Goal: Task Accomplishment & Management: Use online tool/utility

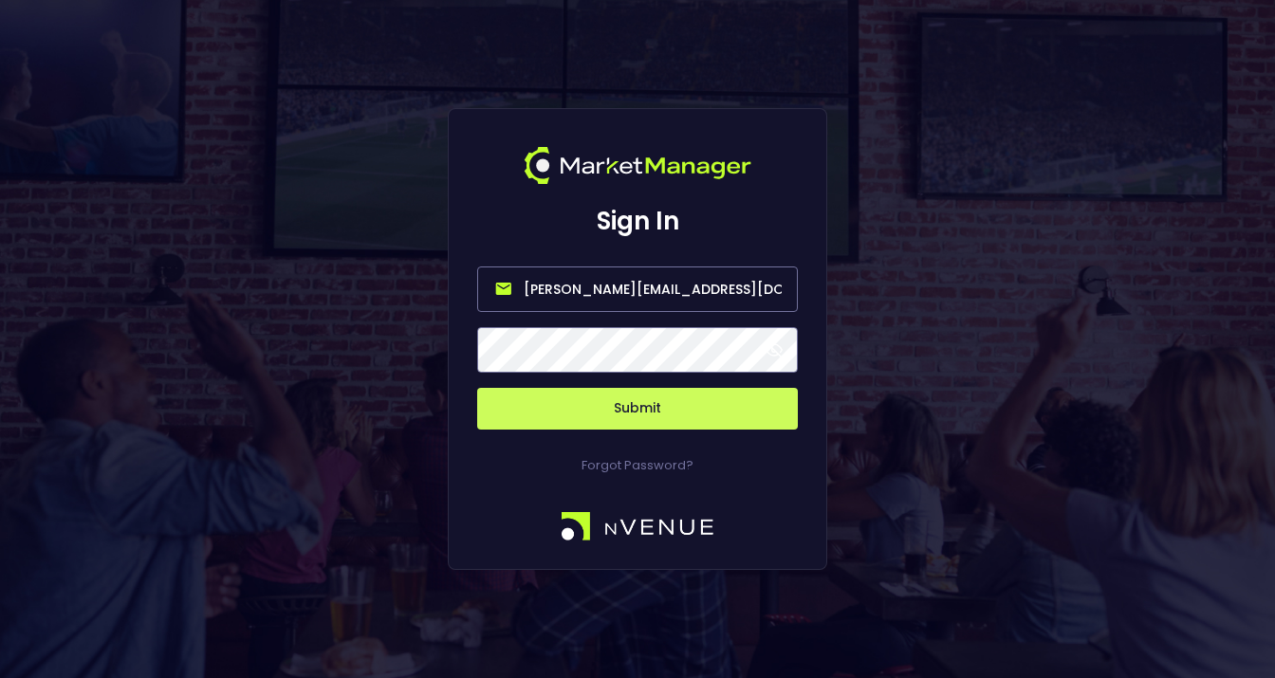
drag, startPoint x: 601, startPoint y: 287, endPoint x: 498, endPoint y: 284, distance: 102.5
click at [497, 286] on input "[PERSON_NAME][EMAIL_ADDRESS][DOMAIN_NAME]" at bounding box center [637, 290] width 321 height 46
click at [637, 292] on input "[EMAIL_ADDRESS][DOMAIN_NAME]" at bounding box center [637, 290] width 321 height 46
type input "[EMAIL_ADDRESS][DOMAIN_NAME]"
click at [744, 408] on button "Submit" at bounding box center [637, 409] width 321 height 42
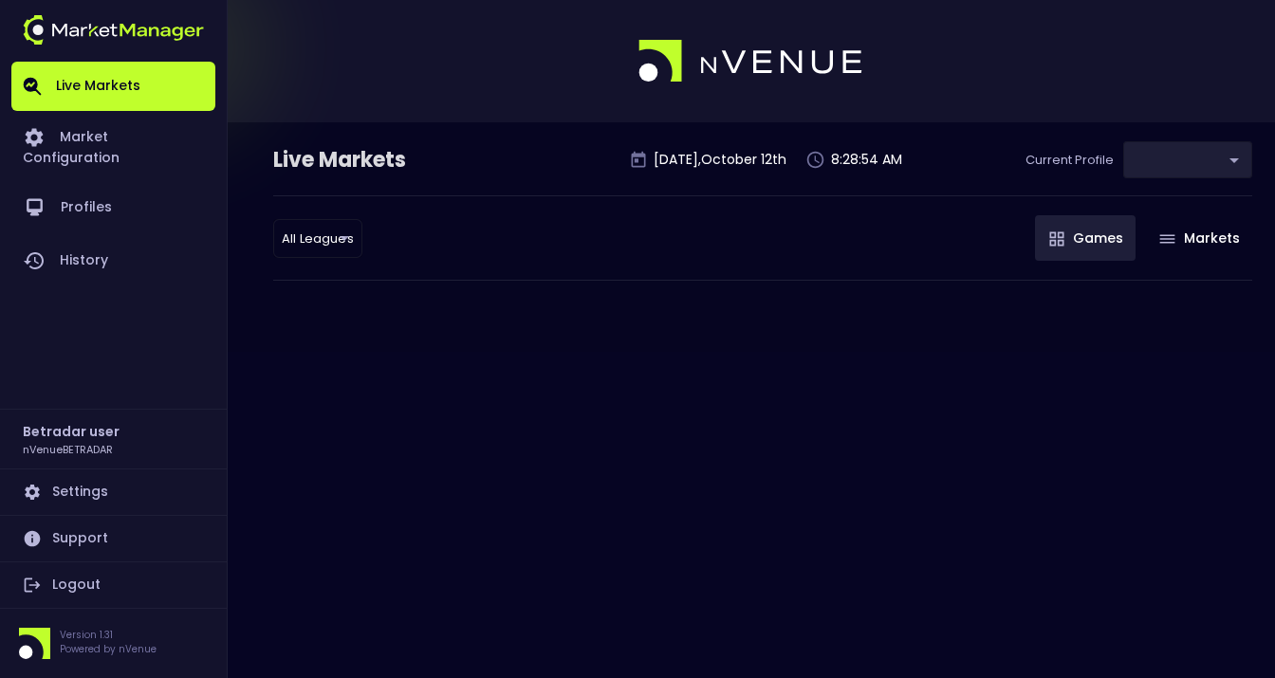
type input "2aa9daef-f03c-4b05-aaf3-b77c512ca207"
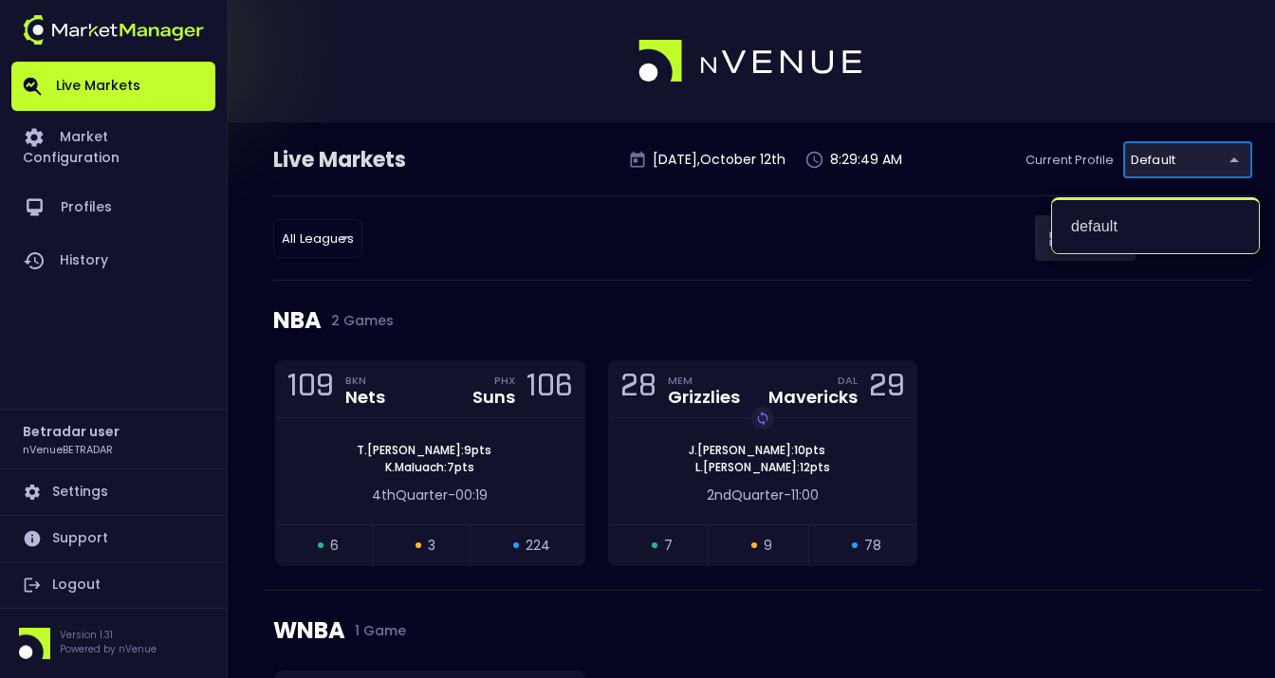
click at [1045, 366] on div at bounding box center [637, 339] width 1275 height 678
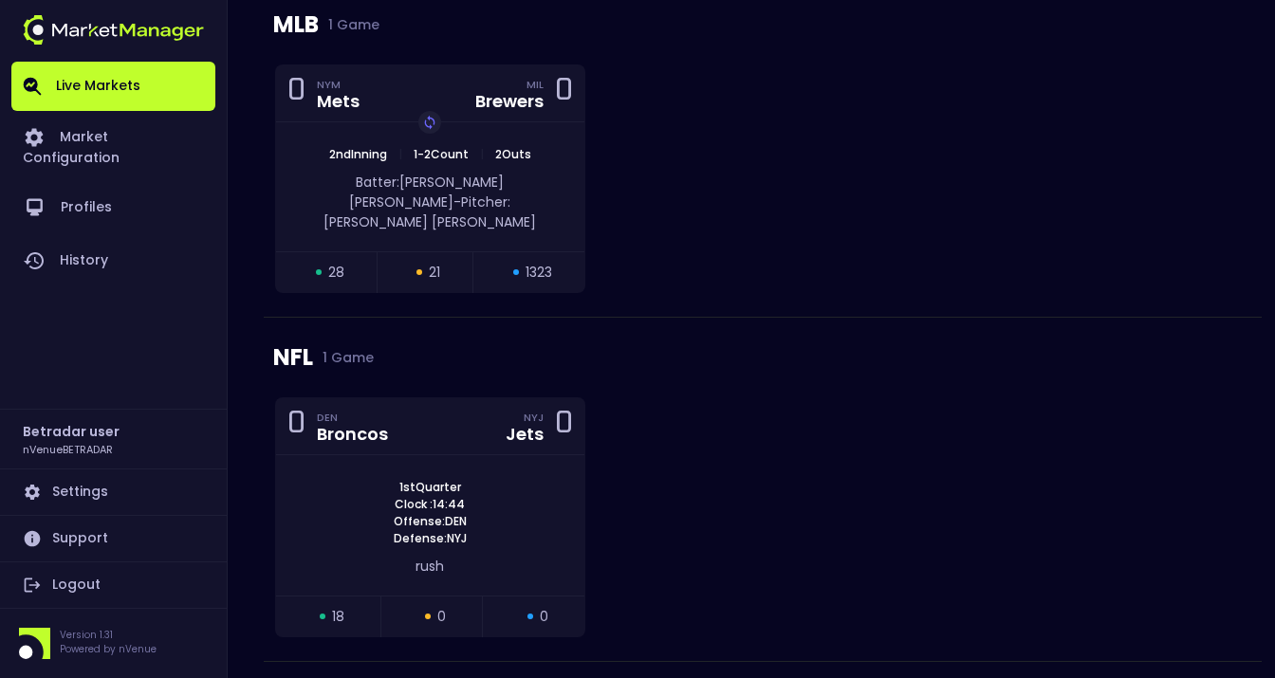
scroll to position [1228, 0]
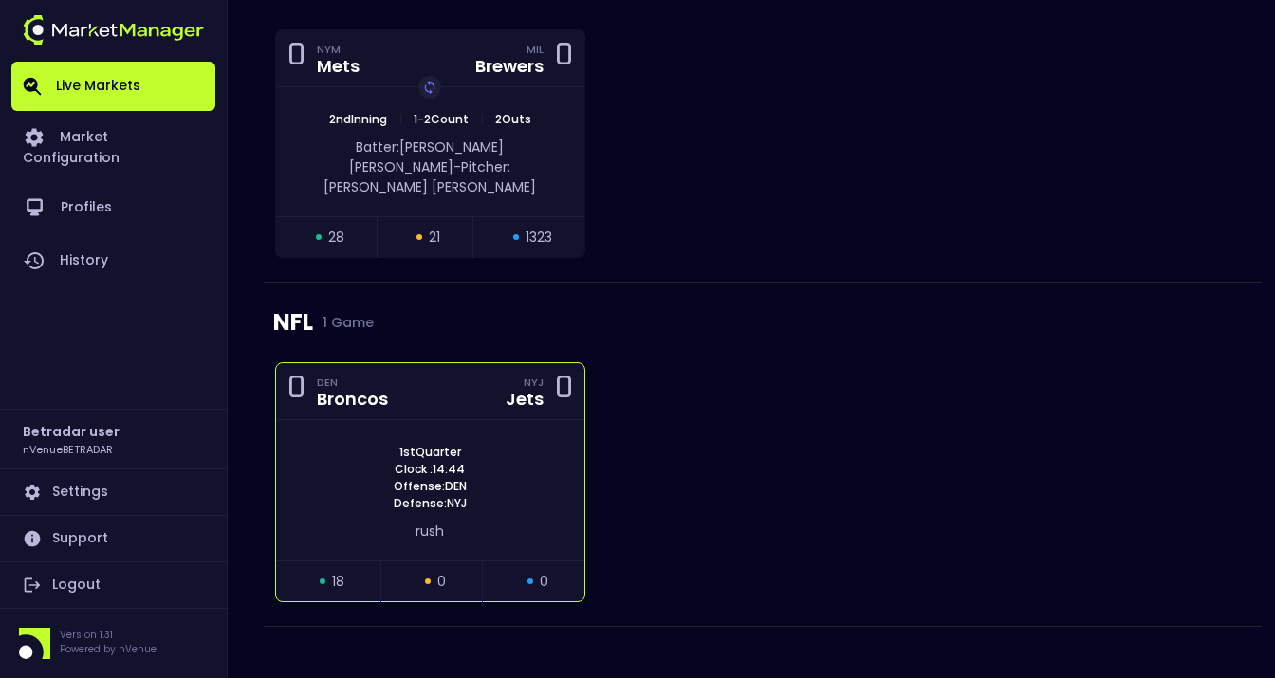
click at [530, 457] on div "1st Quarter Clock : 14:44 Offense: DEN Defense: NYJ" at bounding box center [430, 478] width 308 height 68
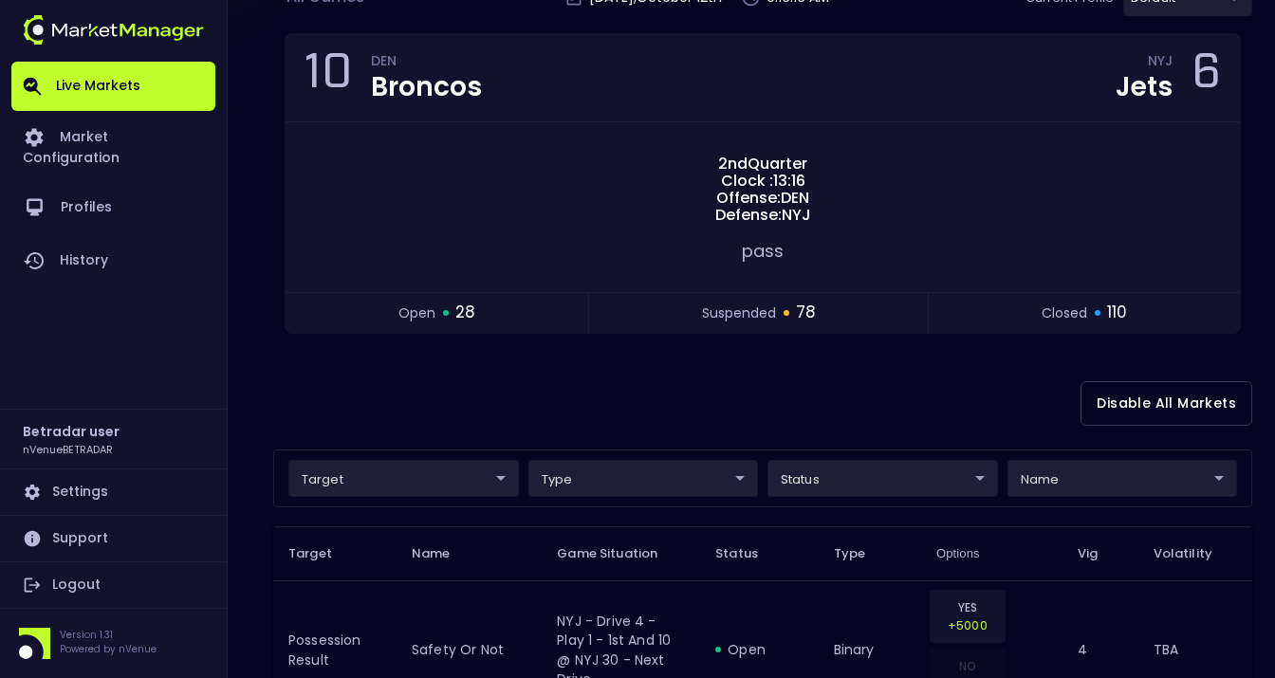
scroll to position [165, 0]
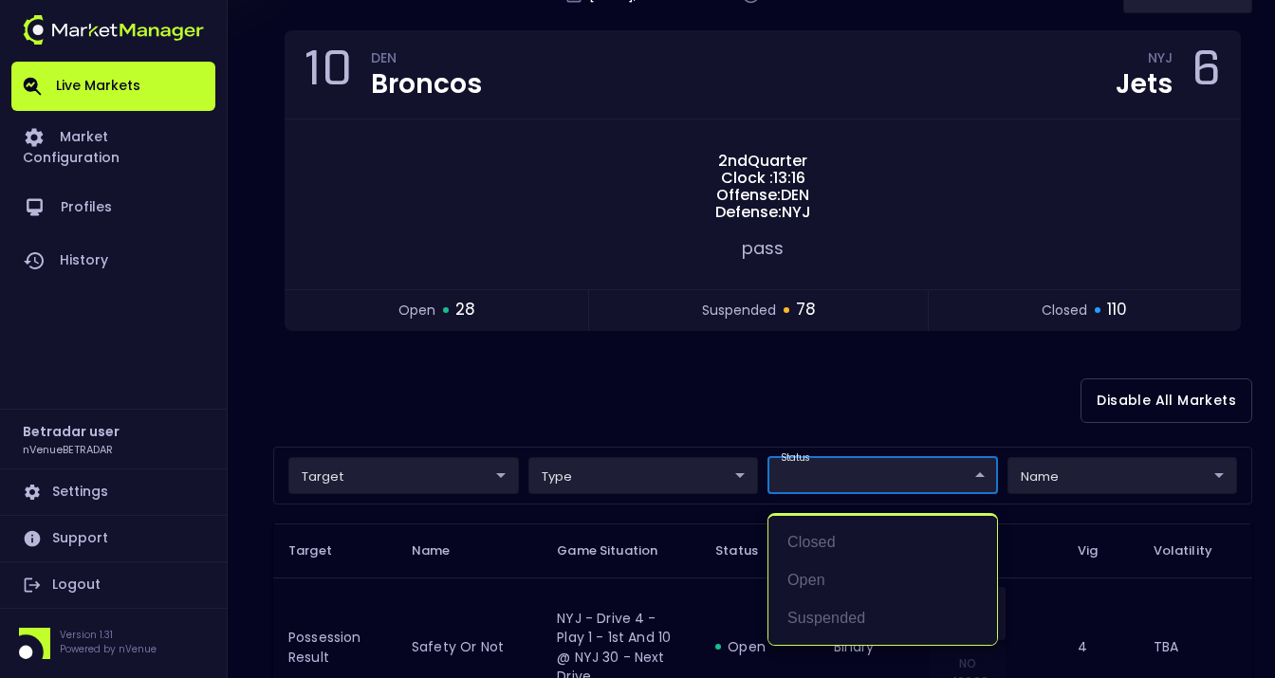
click at [815, 574] on li "open" at bounding box center [883, 581] width 229 height 38
type input "open"
click at [663, 403] on div at bounding box center [637, 339] width 1275 height 678
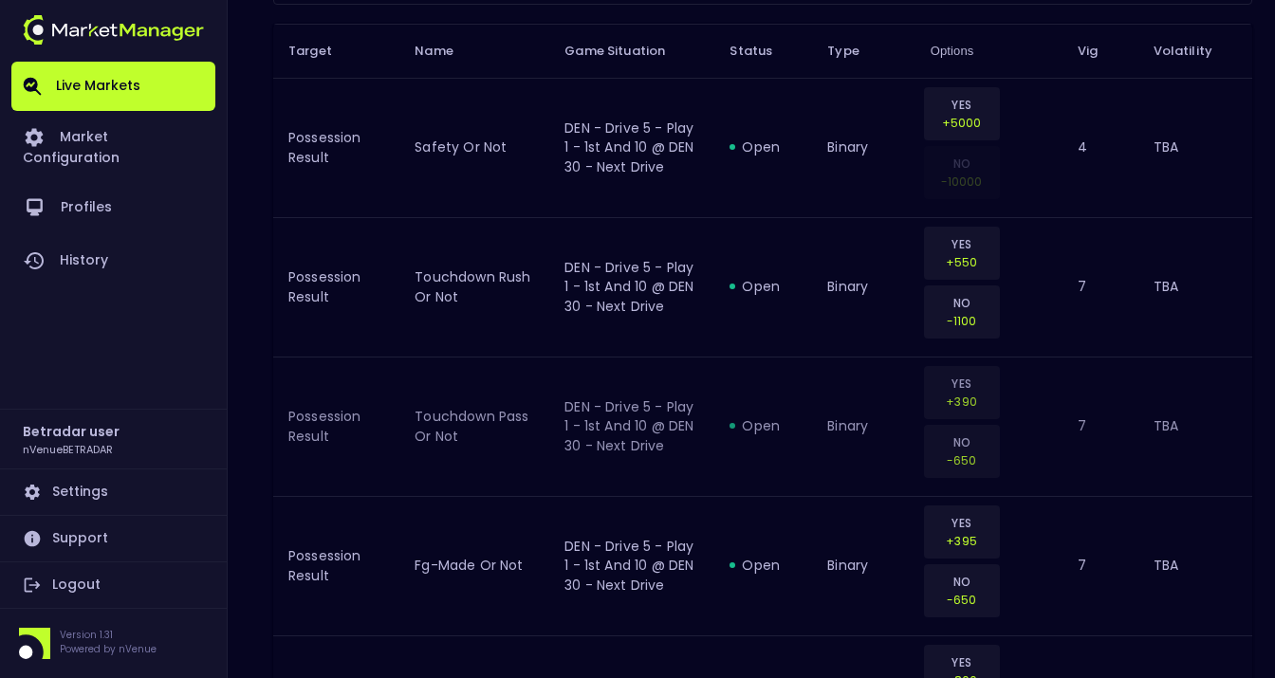
scroll to position [673, 0]
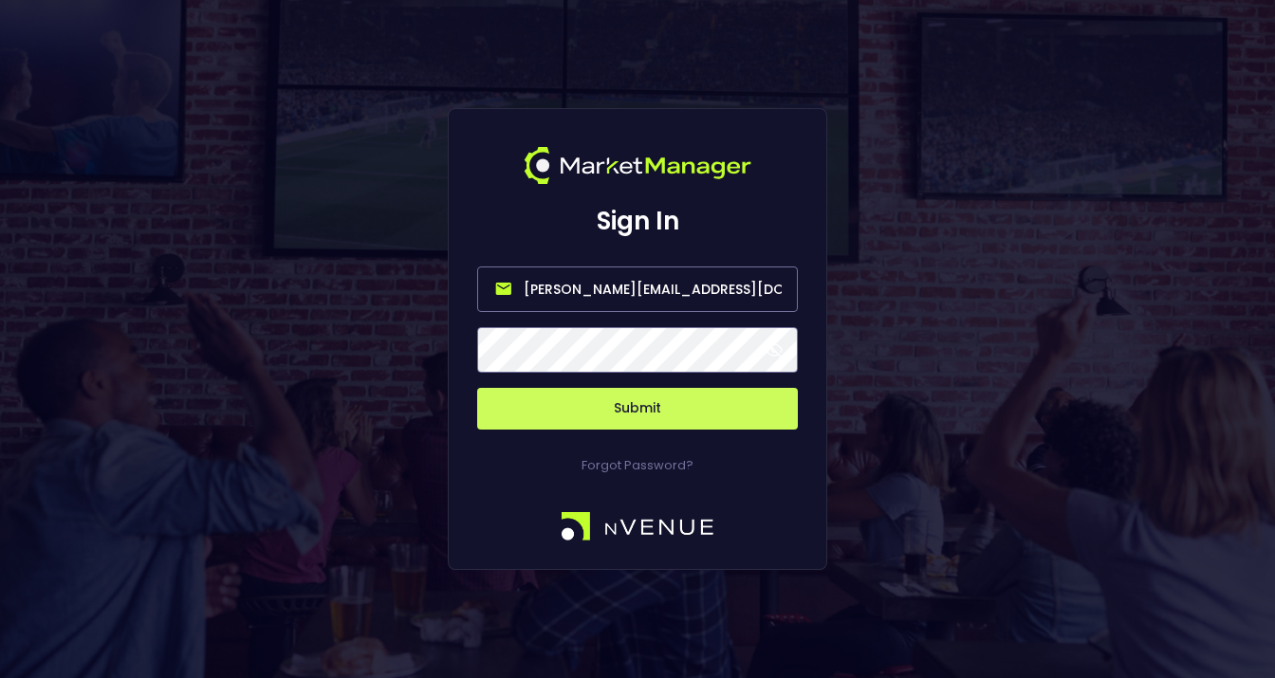
drag, startPoint x: 587, startPoint y: 288, endPoint x: 491, endPoint y: 289, distance: 96.8
click at [480, 287] on input "[PERSON_NAME][EMAIL_ADDRESS][DOMAIN_NAME]" at bounding box center [637, 290] width 321 height 46
click at [637, 288] on input "[EMAIL_ADDRESS][DOMAIN_NAME]" at bounding box center [637, 290] width 321 height 46
type input "[EMAIL_ADDRESS][DOMAIN_NAME]"
click at [618, 414] on button "Submit" at bounding box center [637, 409] width 321 height 42
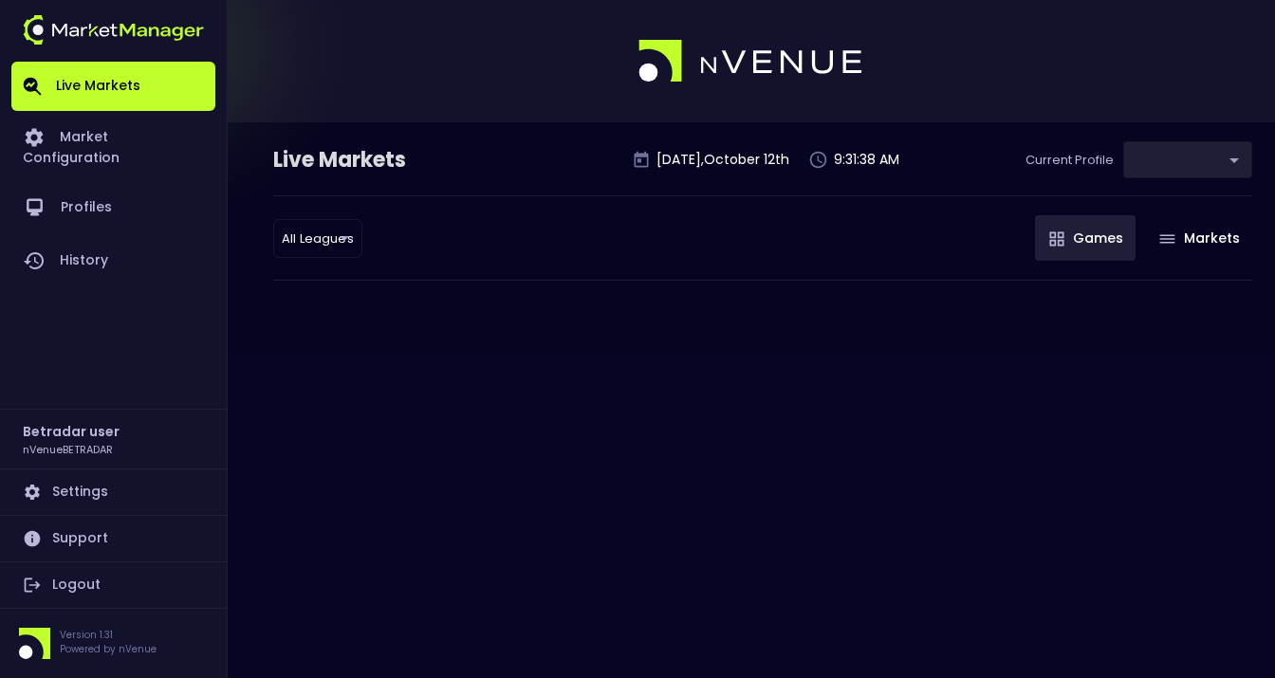
type input "2aa9daef-f03c-4b05-aaf3-b77c512ca207"
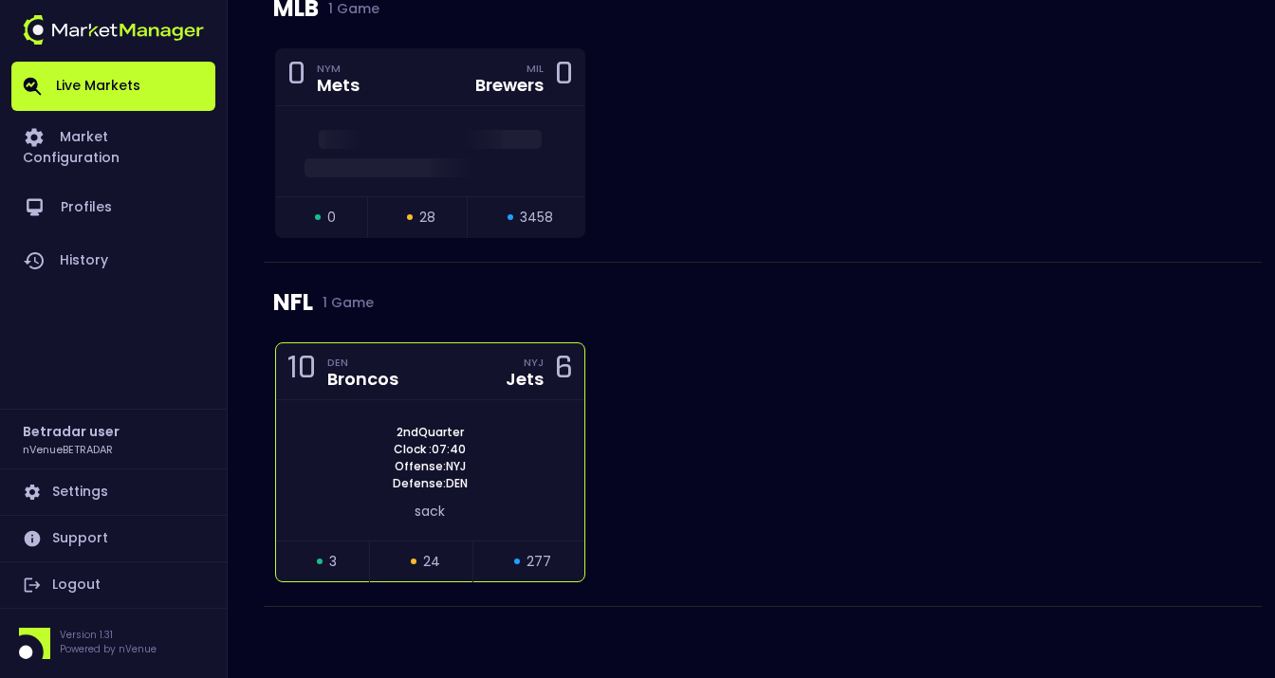
click at [520, 430] on div "2nd Quarter Clock : 07:40 Offense: NYJ Defense: DEN" at bounding box center [430, 458] width 308 height 68
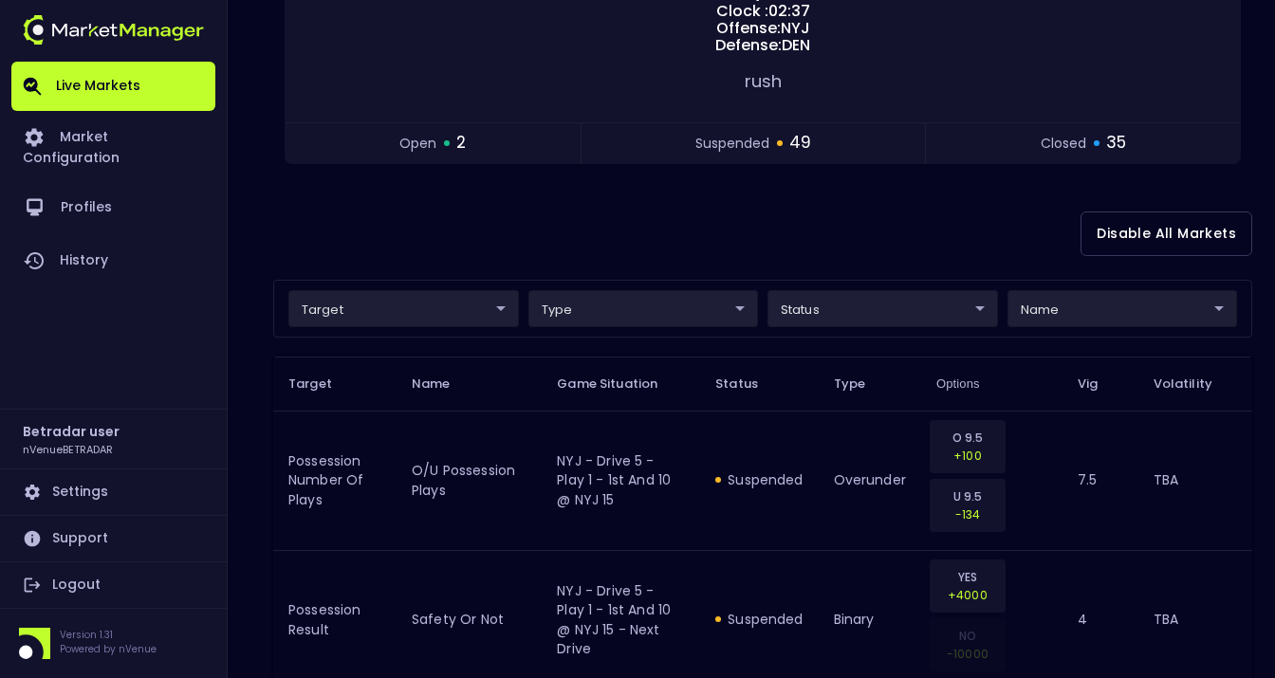
scroll to position [325, 0]
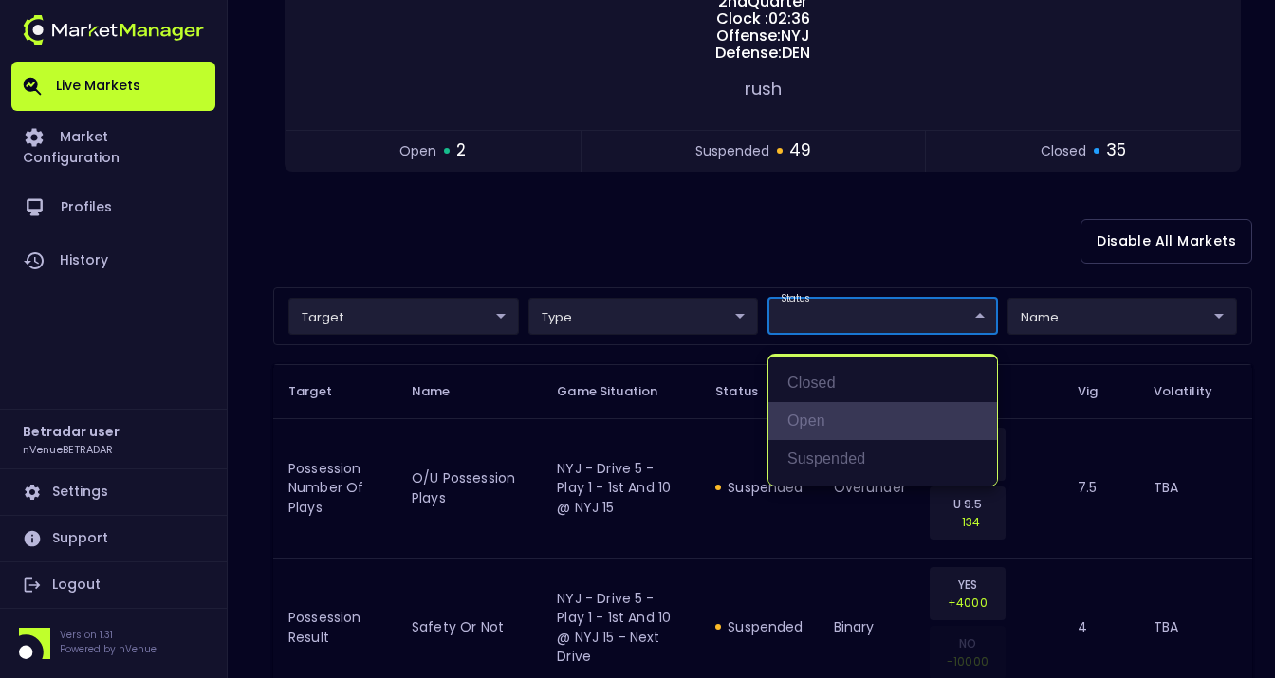
click at [817, 416] on li "open" at bounding box center [883, 421] width 229 height 38
type input "open"
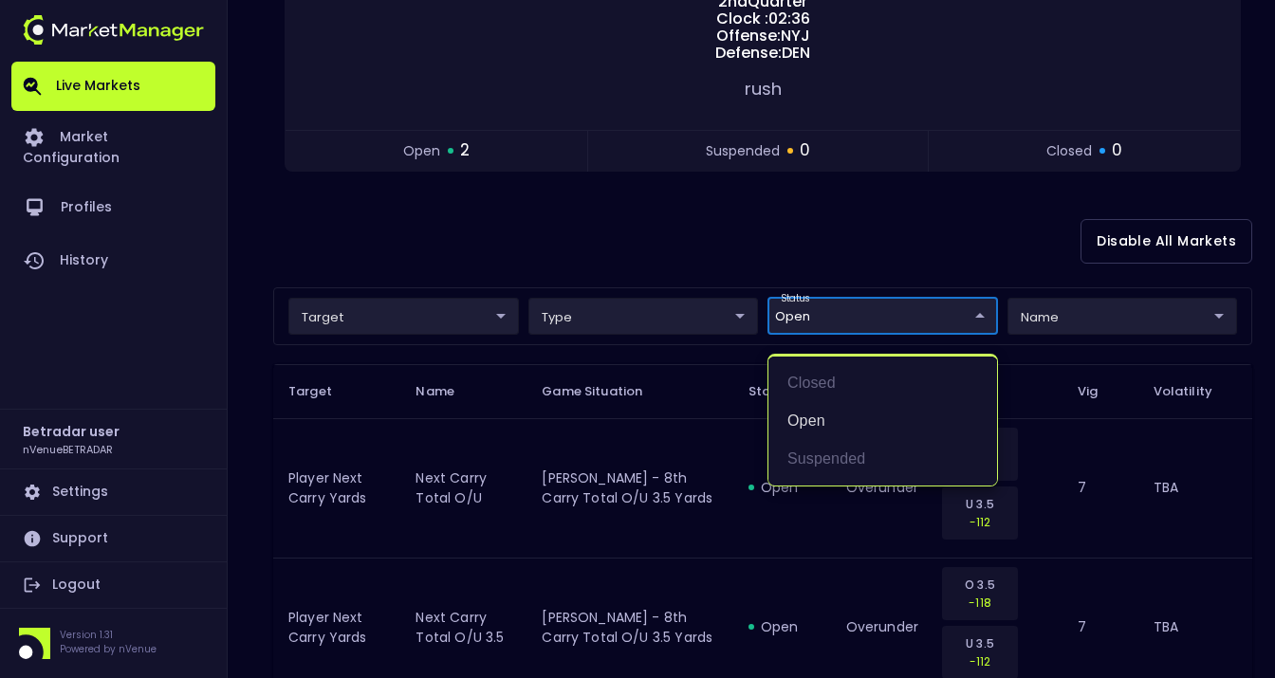
click at [665, 232] on div at bounding box center [637, 339] width 1275 height 678
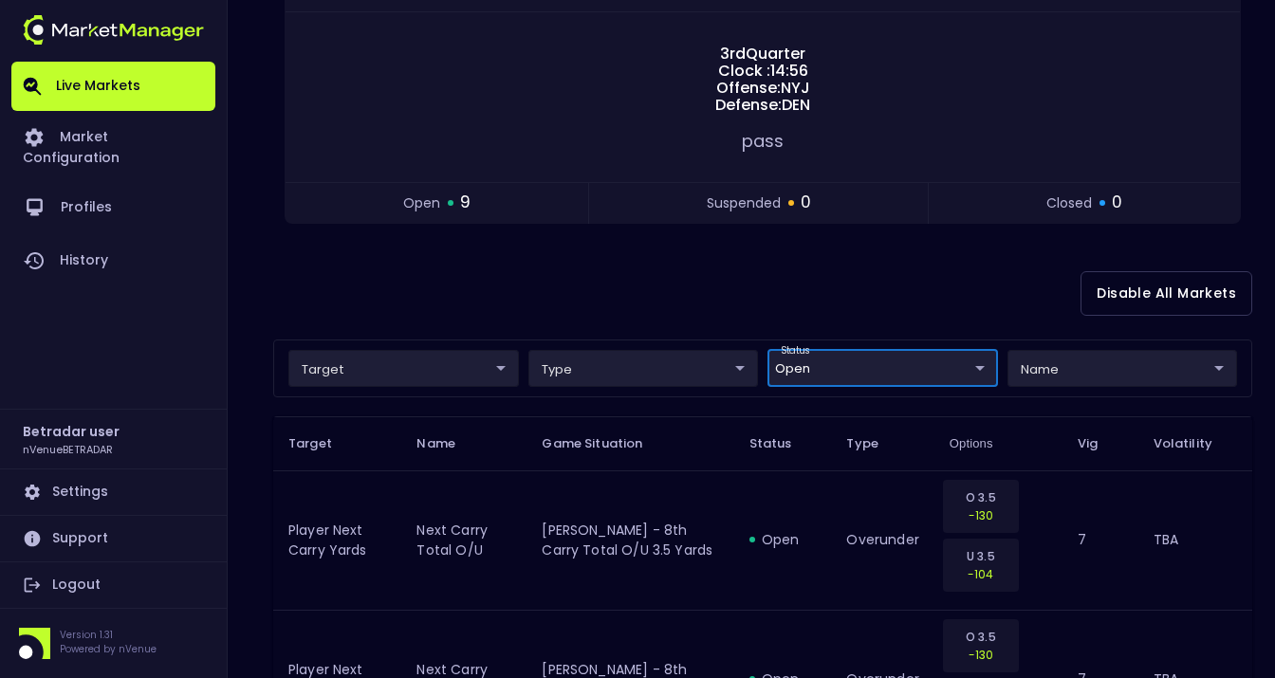
scroll to position [275, 0]
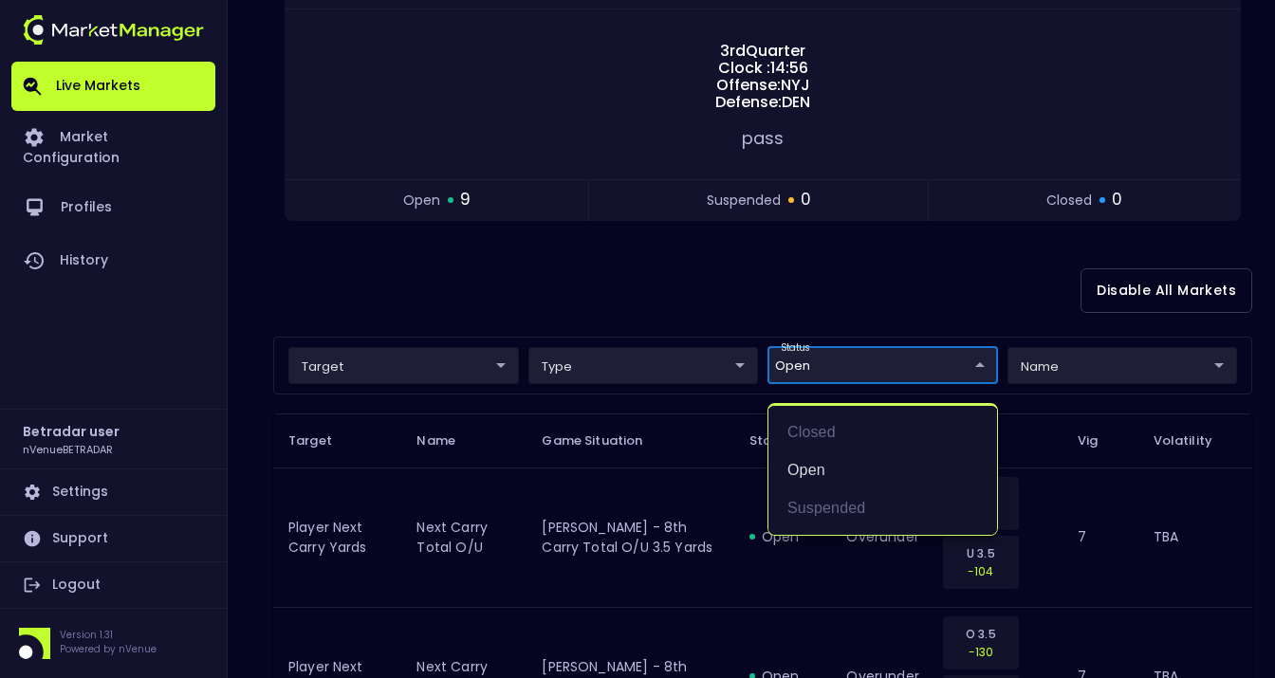
click at [816, 467] on li "open" at bounding box center [883, 471] width 229 height 38
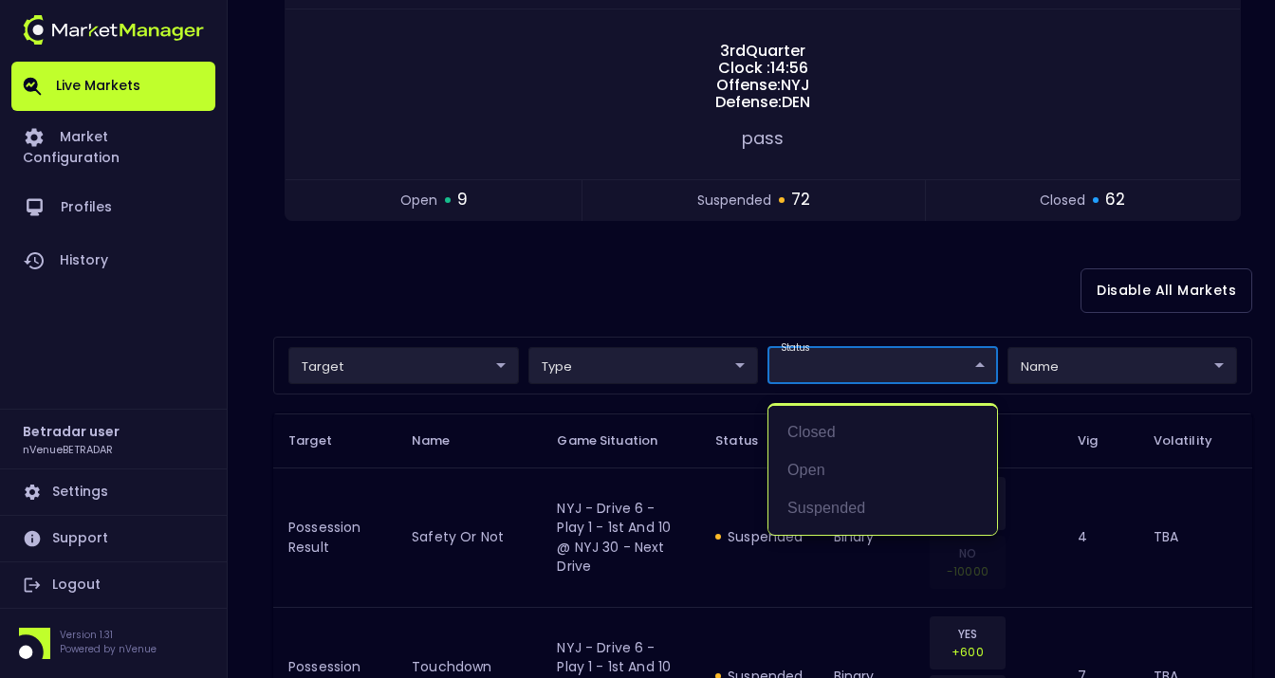
click at [674, 294] on div at bounding box center [637, 339] width 1275 height 678
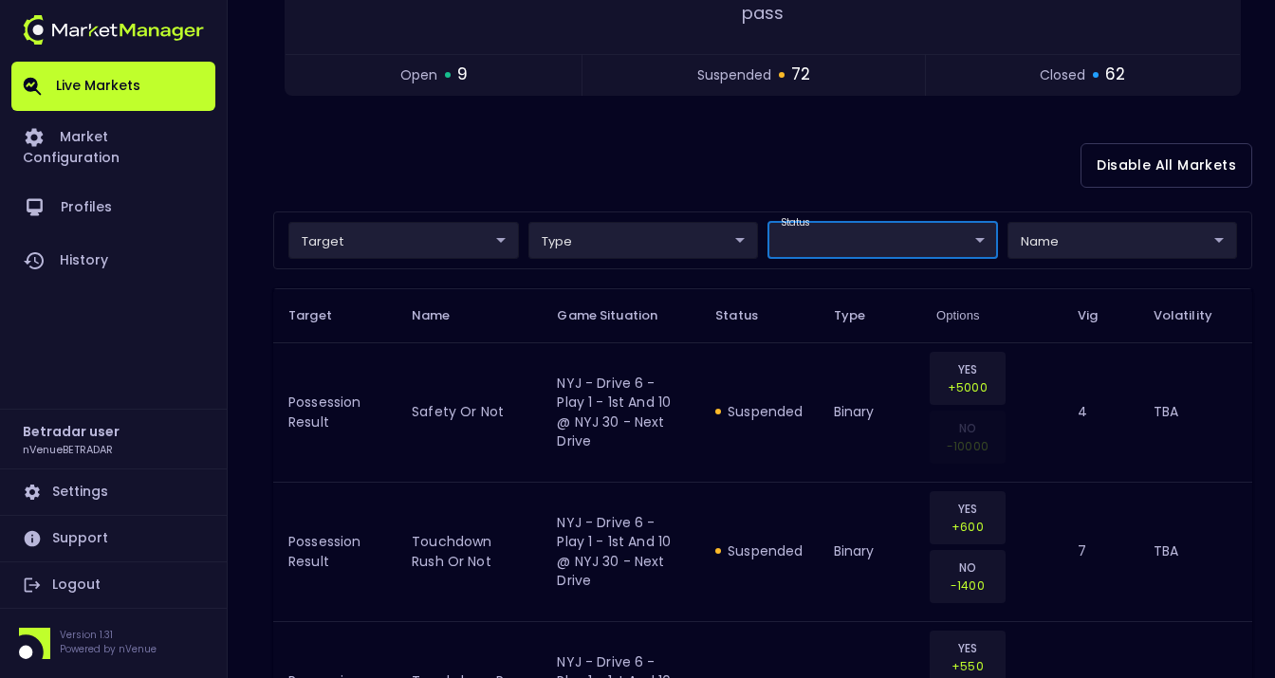
scroll to position [406, 0]
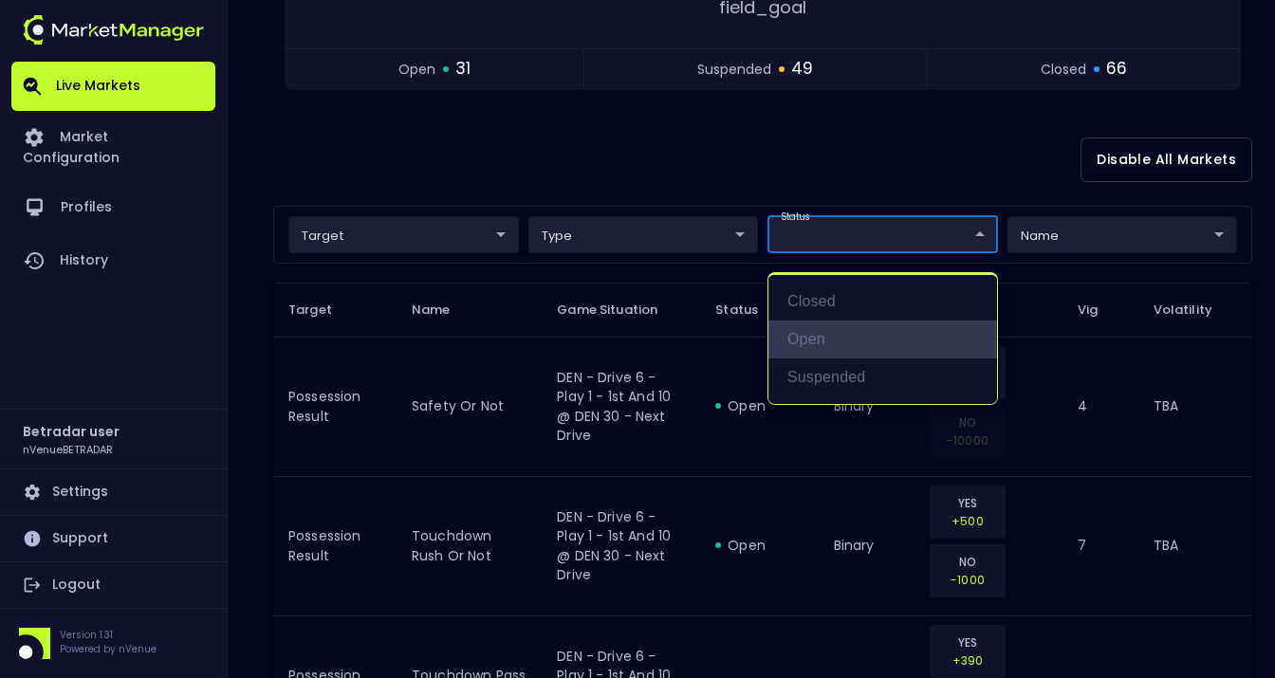
click at [823, 344] on li "open" at bounding box center [883, 340] width 229 height 38
type input "open"
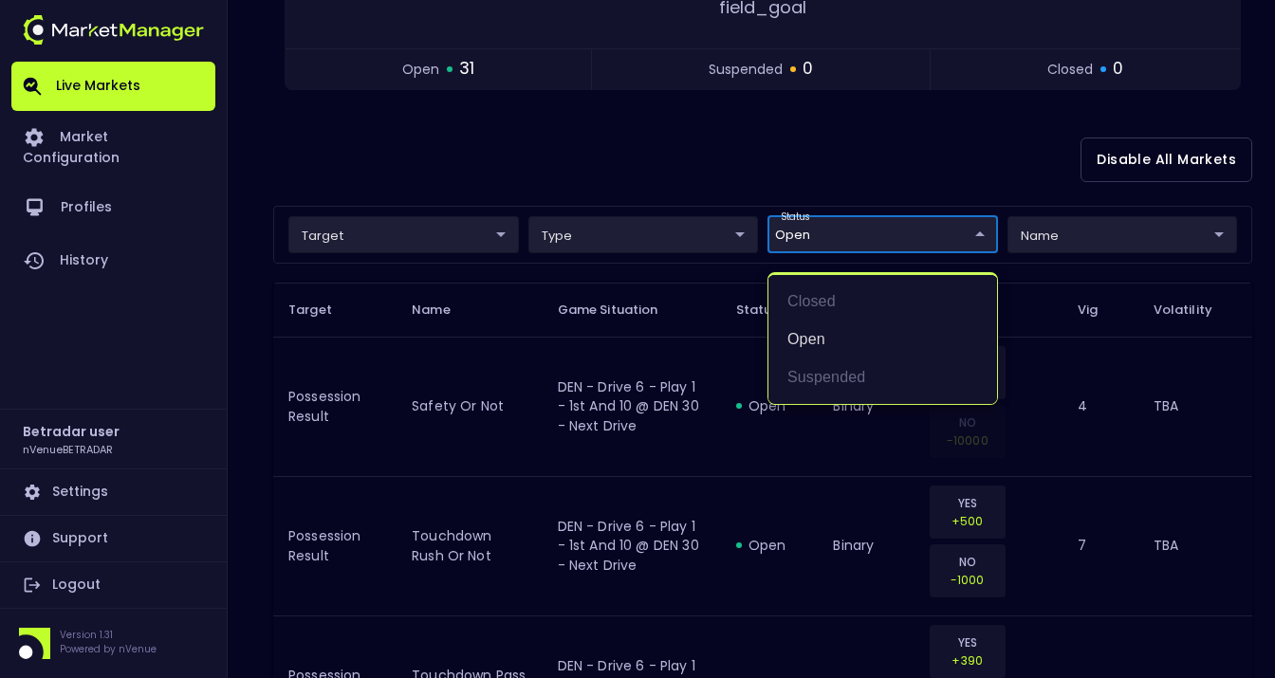
click at [781, 158] on div at bounding box center [637, 339] width 1275 height 678
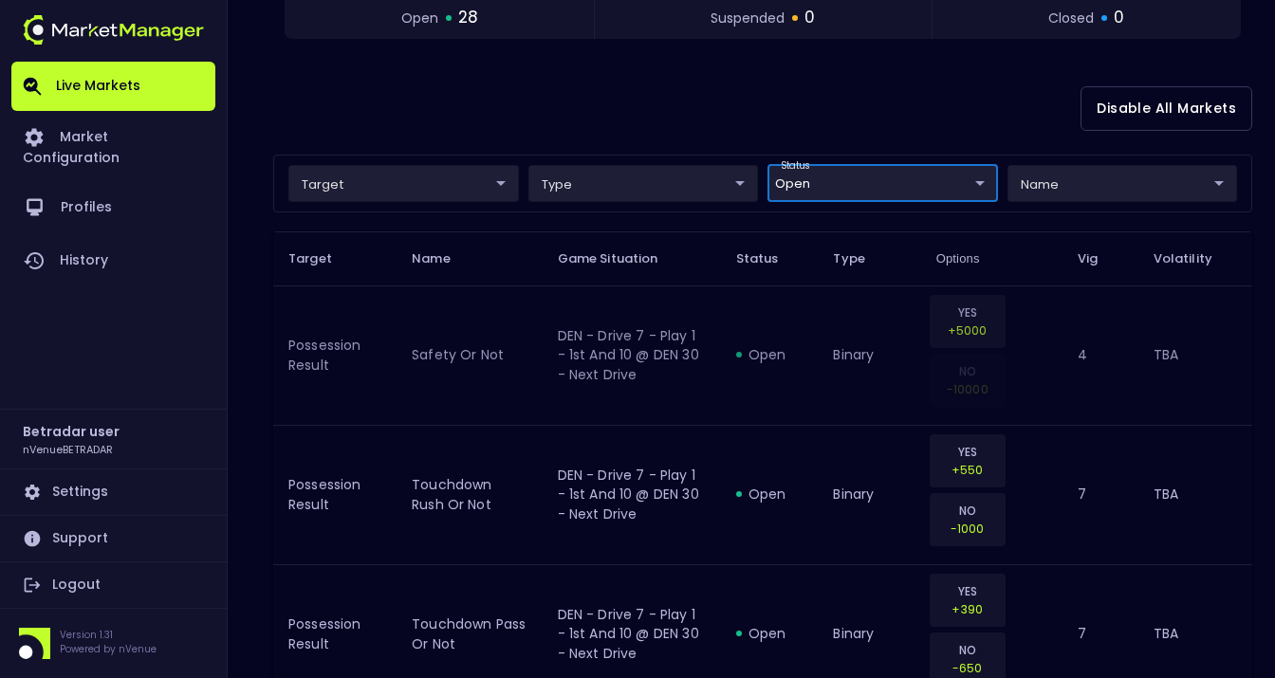
scroll to position [453, 0]
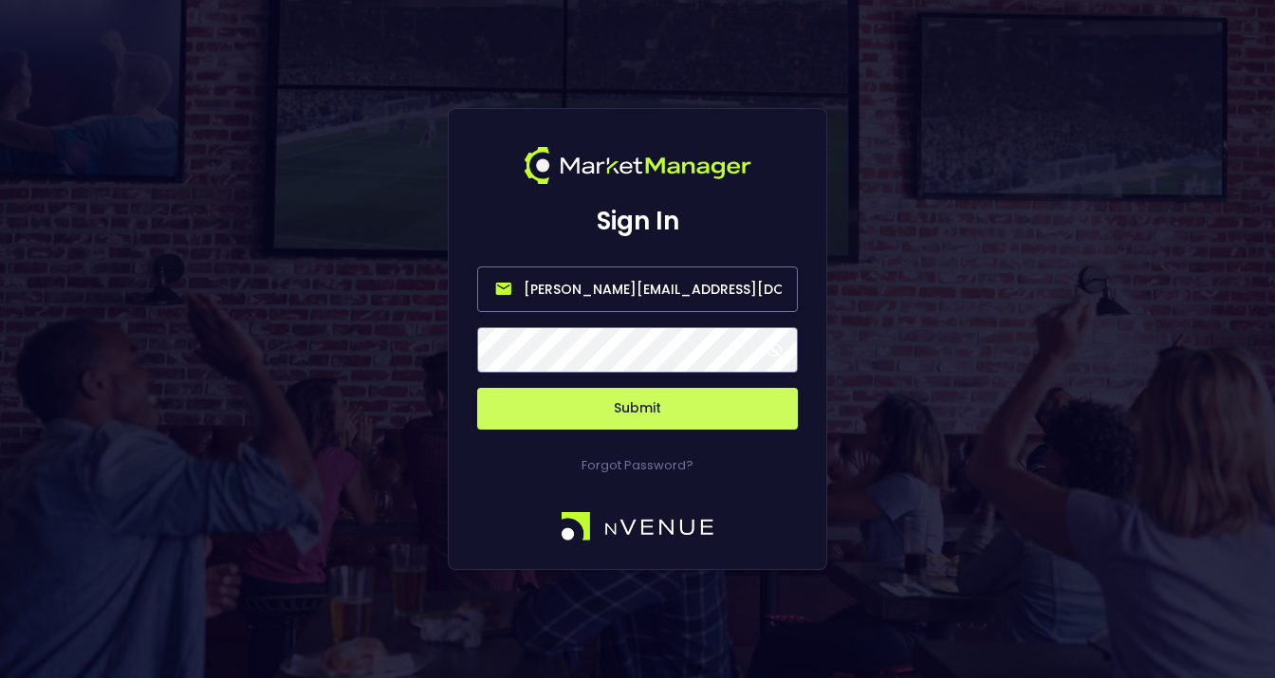
drag, startPoint x: 603, startPoint y: 290, endPoint x: 487, endPoint y: 287, distance: 116.8
click at [487, 287] on input "[PERSON_NAME][EMAIL_ADDRESS][DOMAIN_NAME]" at bounding box center [637, 290] width 321 height 46
click at [639, 292] on input "[EMAIL_ADDRESS][DOMAIN_NAME]" at bounding box center [637, 290] width 321 height 46
type input "[EMAIL_ADDRESS][DOMAIN_NAME]"
click at [624, 408] on button "Submit" at bounding box center [637, 409] width 321 height 42
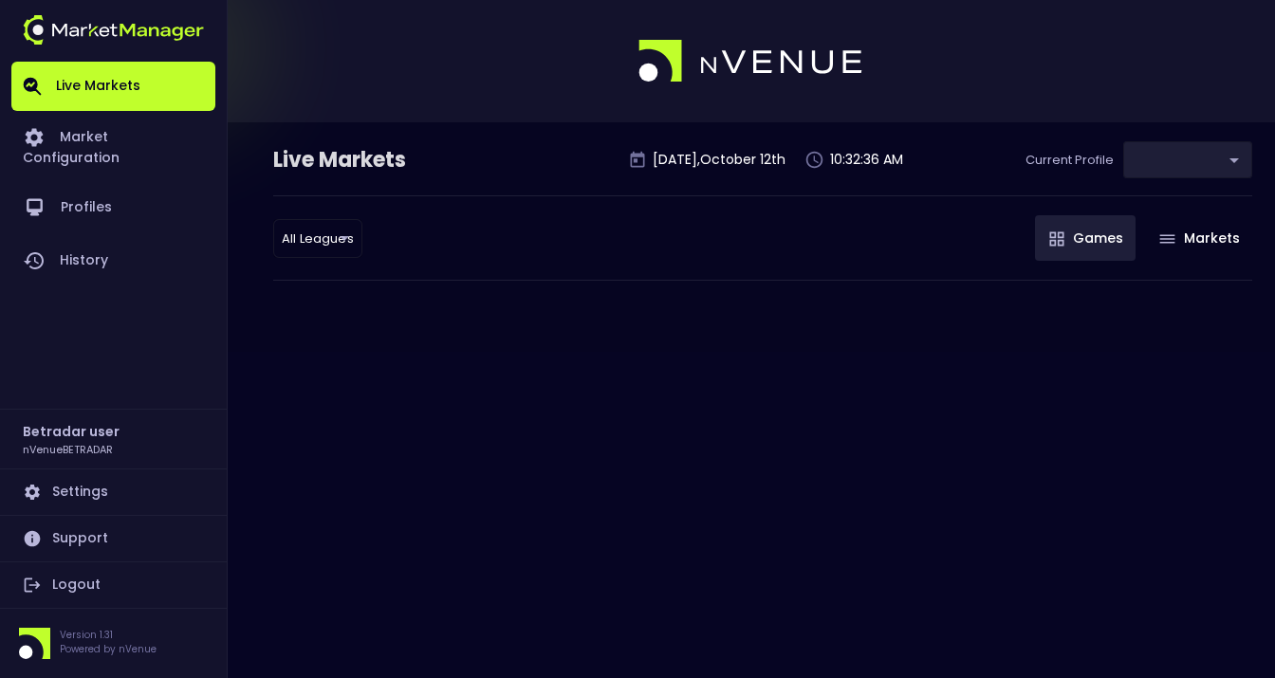
type input "2aa9daef-f03c-4b05-aaf3-b77c512ca207"
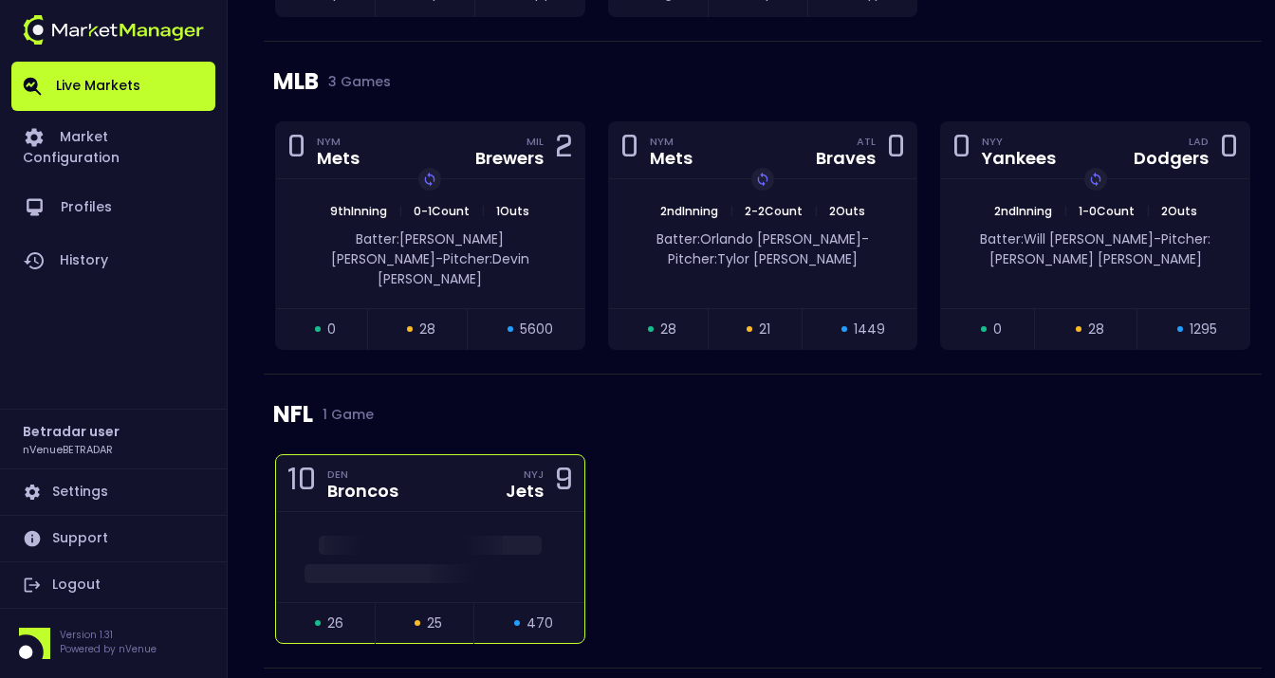
click at [433, 512] on div at bounding box center [430, 557] width 308 height 90
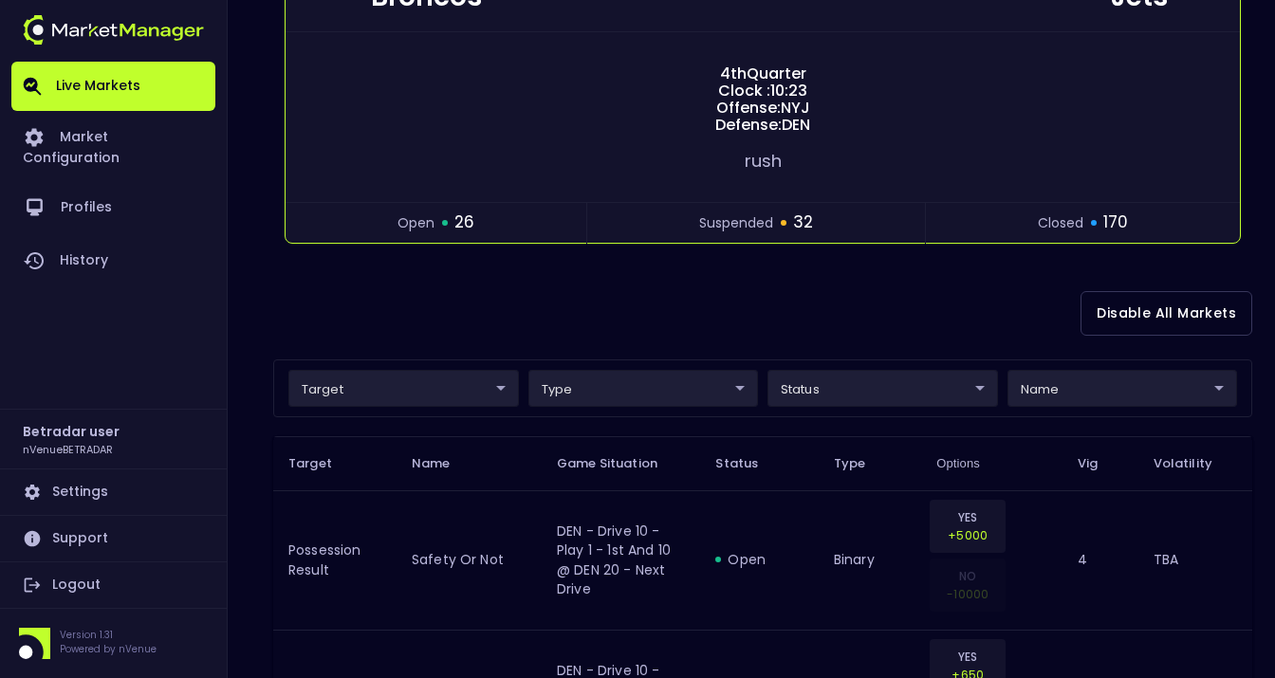
scroll to position [257, 0]
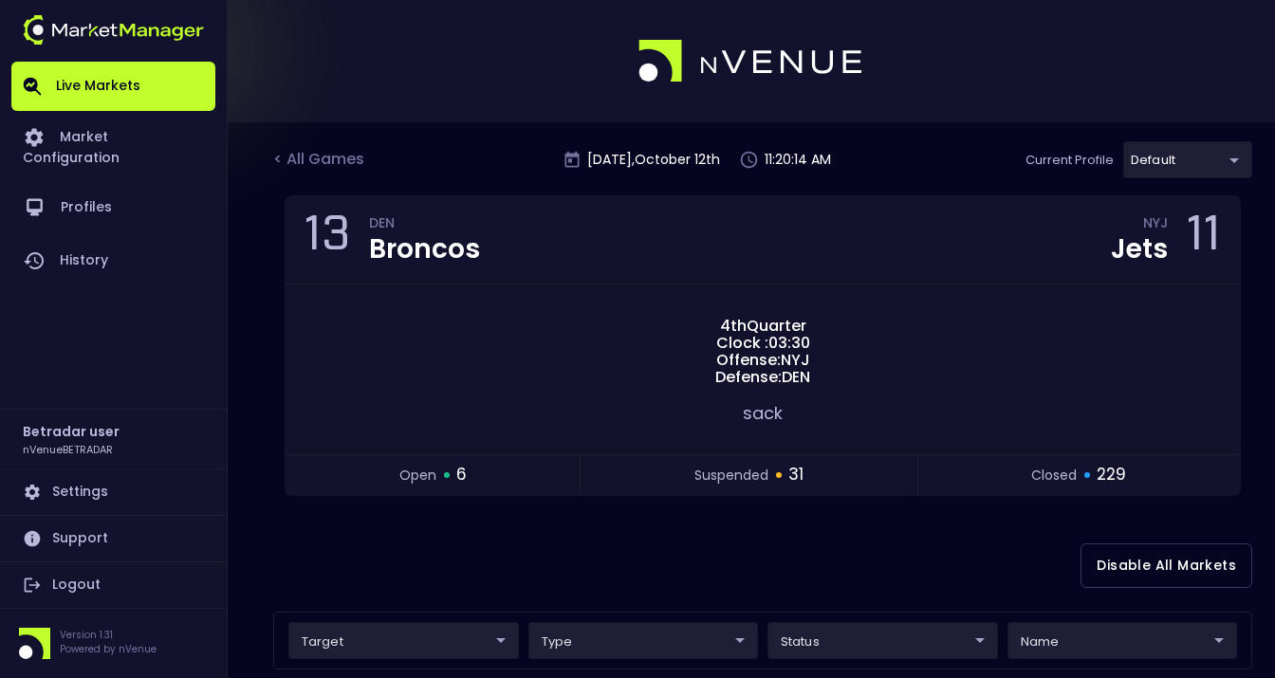
scroll to position [257, 0]
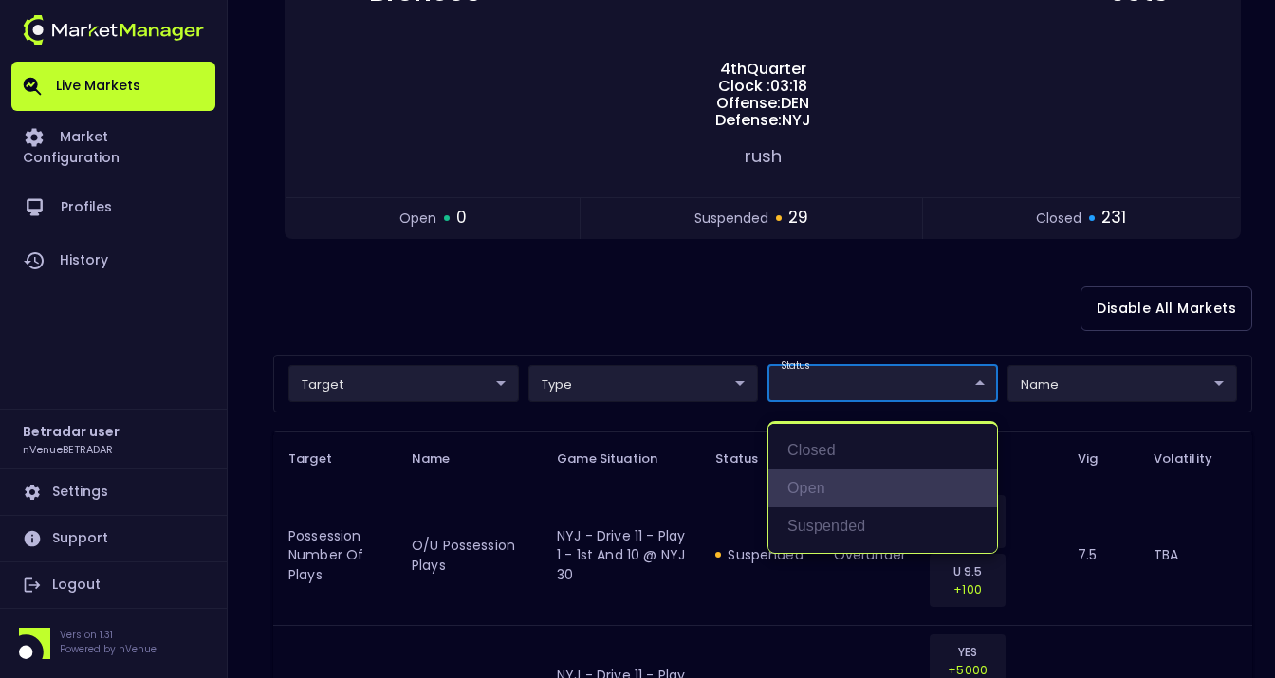
click at [812, 485] on li "open" at bounding box center [883, 489] width 229 height 38
type input "open"
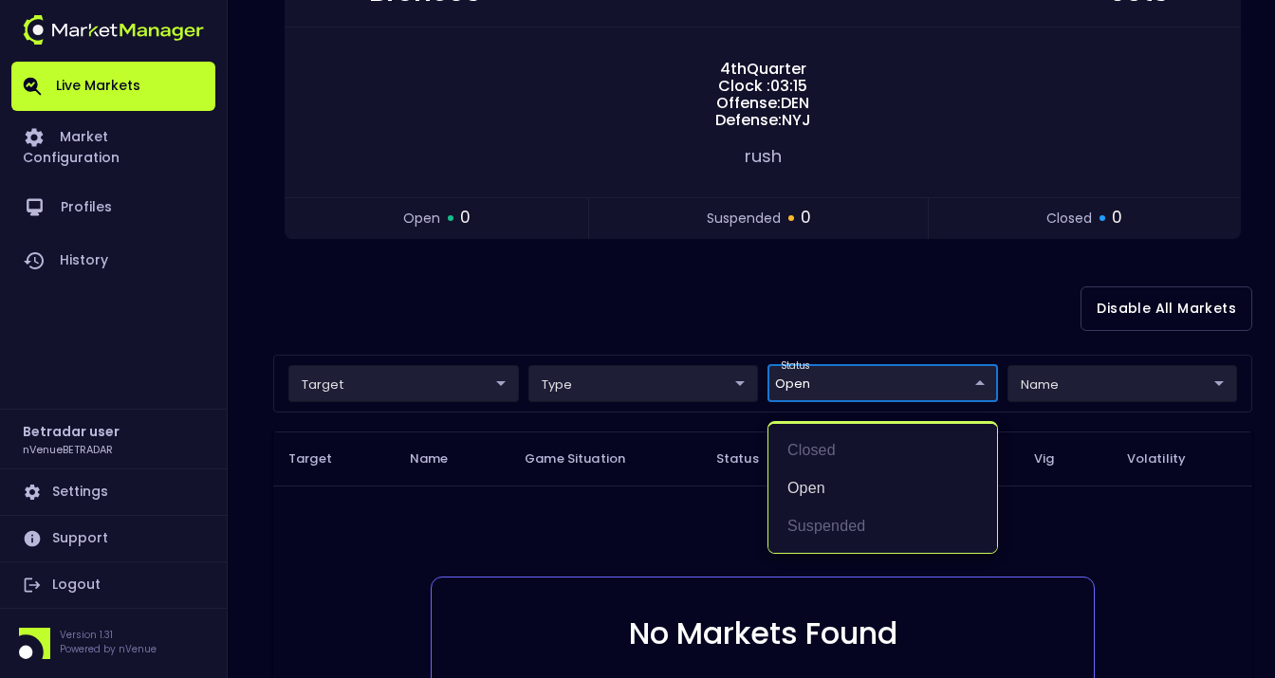
click at [608, 328] on div at bounding box center [637, 339] width 1275 height 678
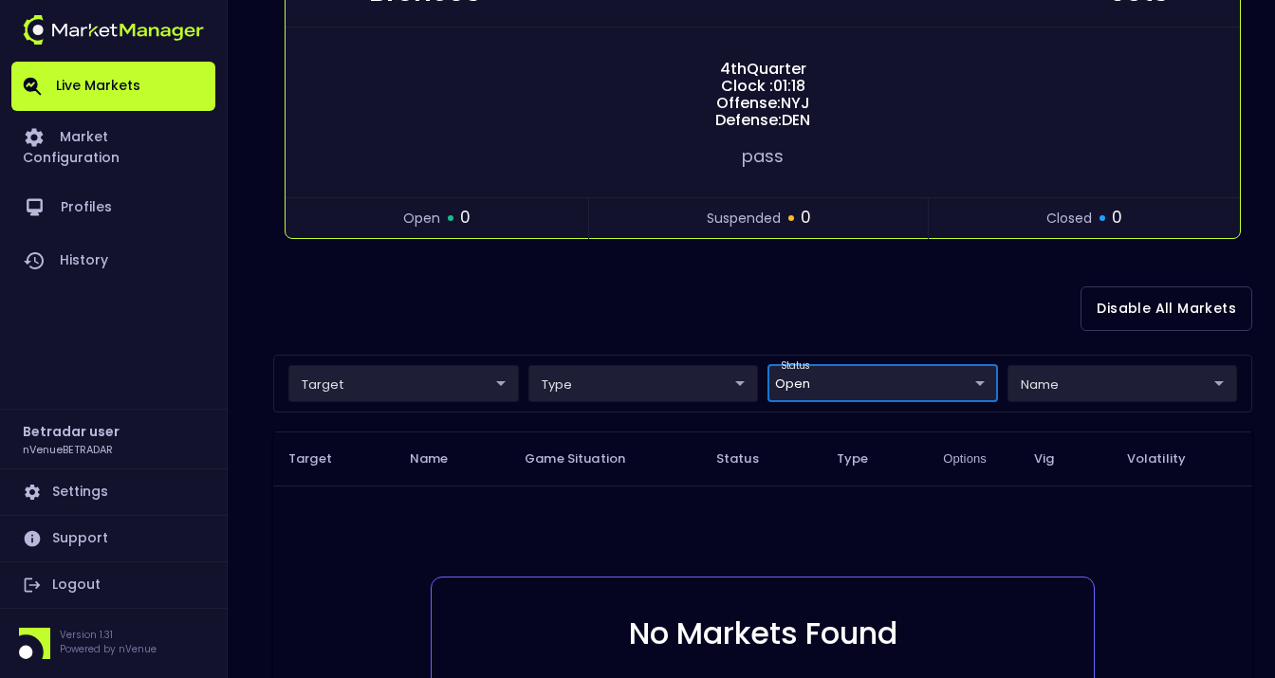
scroll to position [0, 0]
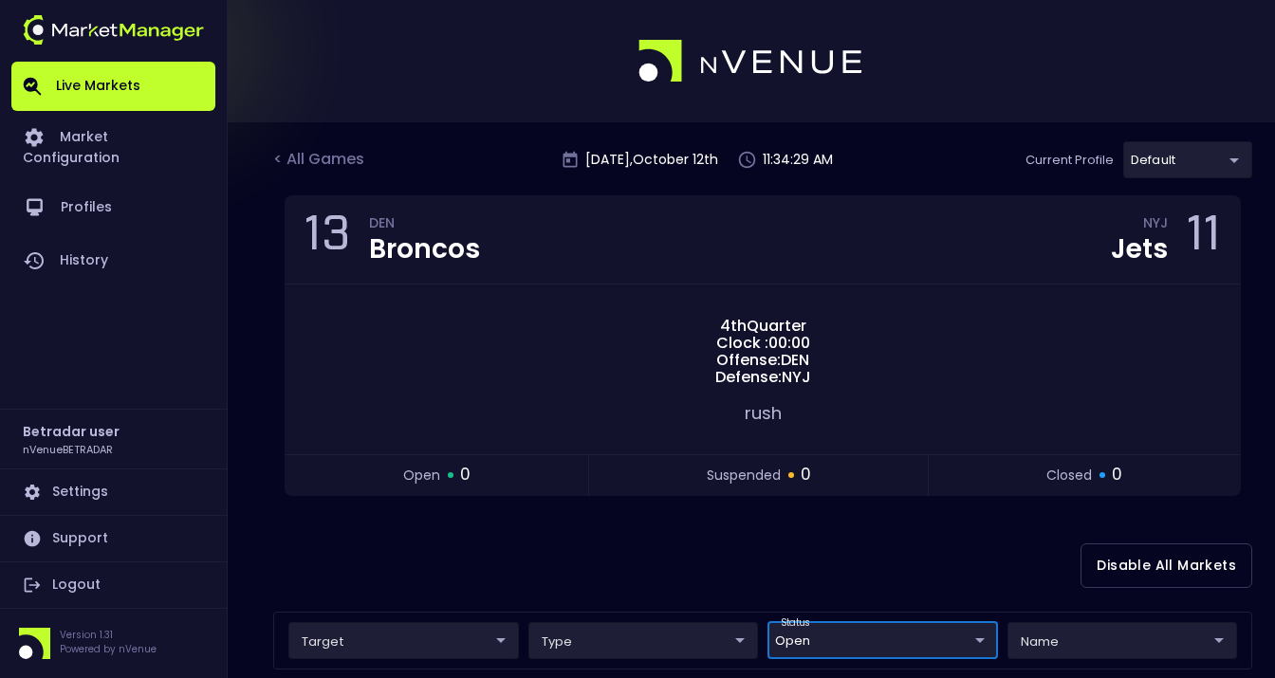
click at [311, 164] on div "< All Games" at bounding box center [320, 160] width 95 height 25
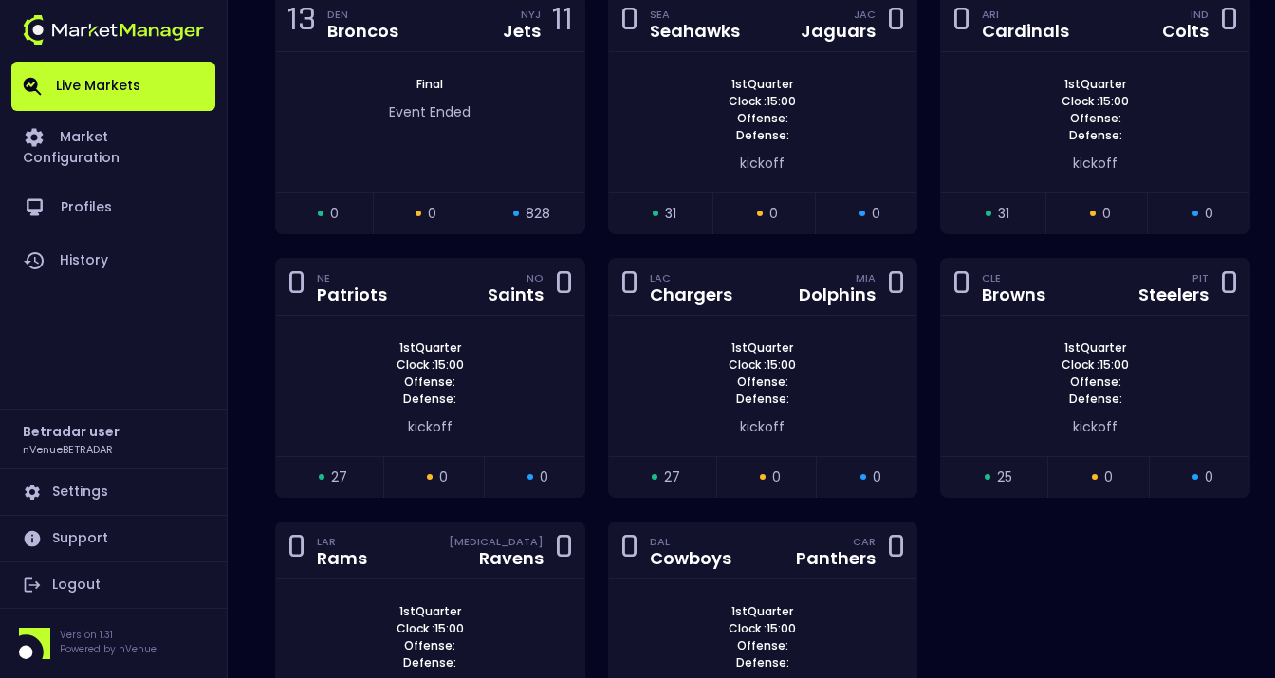
scroll to position [1990, 0]
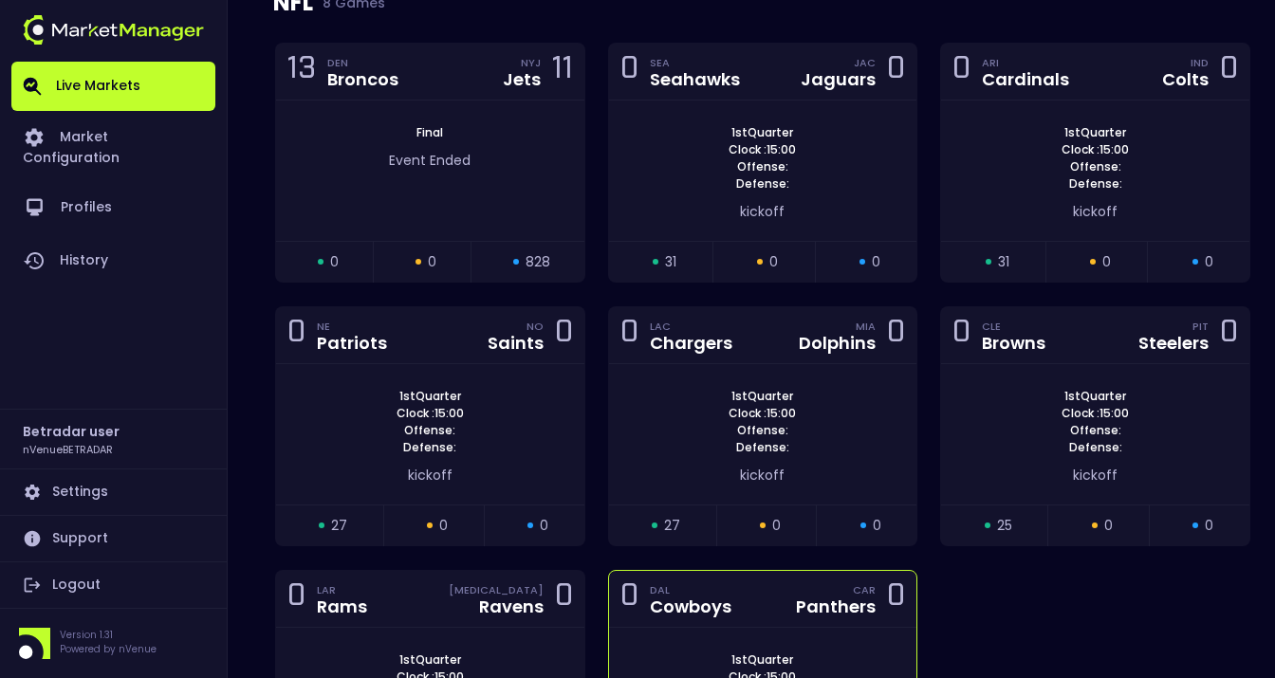
click at [707, 599] on div "Cowboys" at bounding box center [691, 607] width 82 height 17
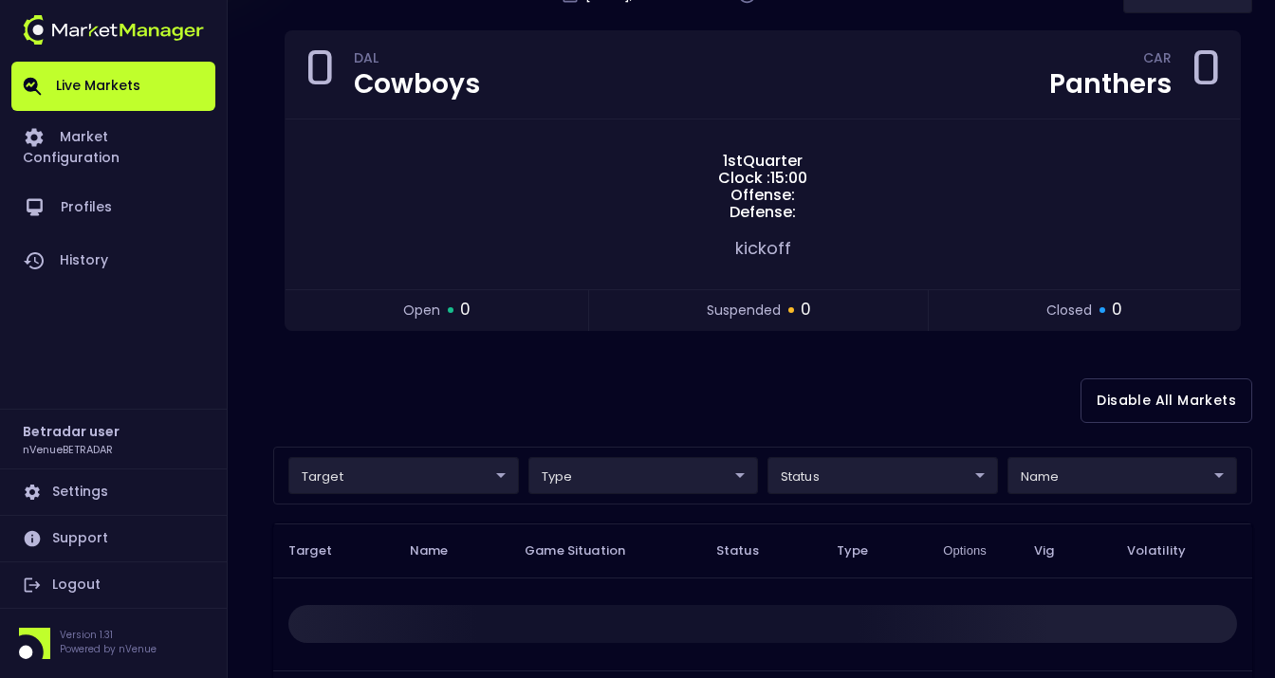
scroll to position [177, 0]
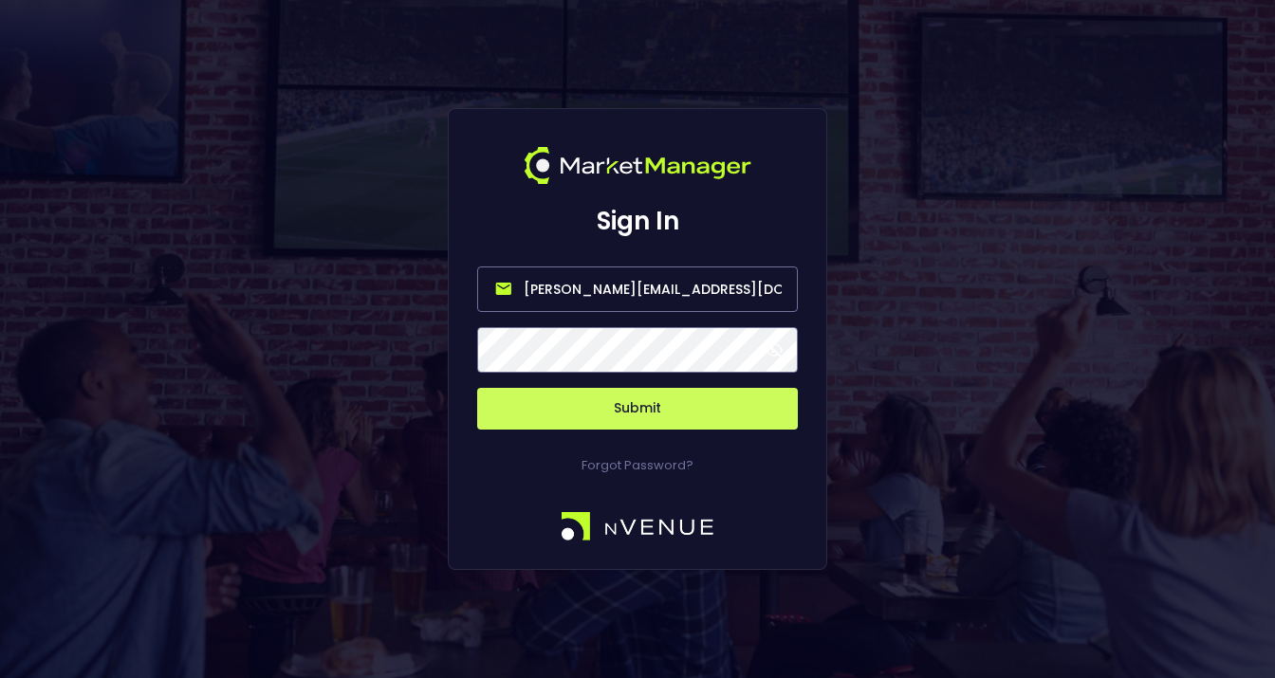
drag, startPoint x: 602, startPoint y: 292, endPoint x: 475, endPoint y: 295, distance: 126.2
click at [475, 295] on div "Sign In bruce.sears@nvenue.com Submit Forgot Password?" at bounding box center [638, 339] width 380 height 463
click at [636, 294] on input "[EMAIL_ADDRESS][DOMAIN_NAME]" at bounding box center [637, 290] width 321 height 46
type input "[EMAIL_ADDRESS][DOMAIN_NAME]"
click at [684, 419] on button "Submit" at bounding box center [637, 409] width 321 height 42
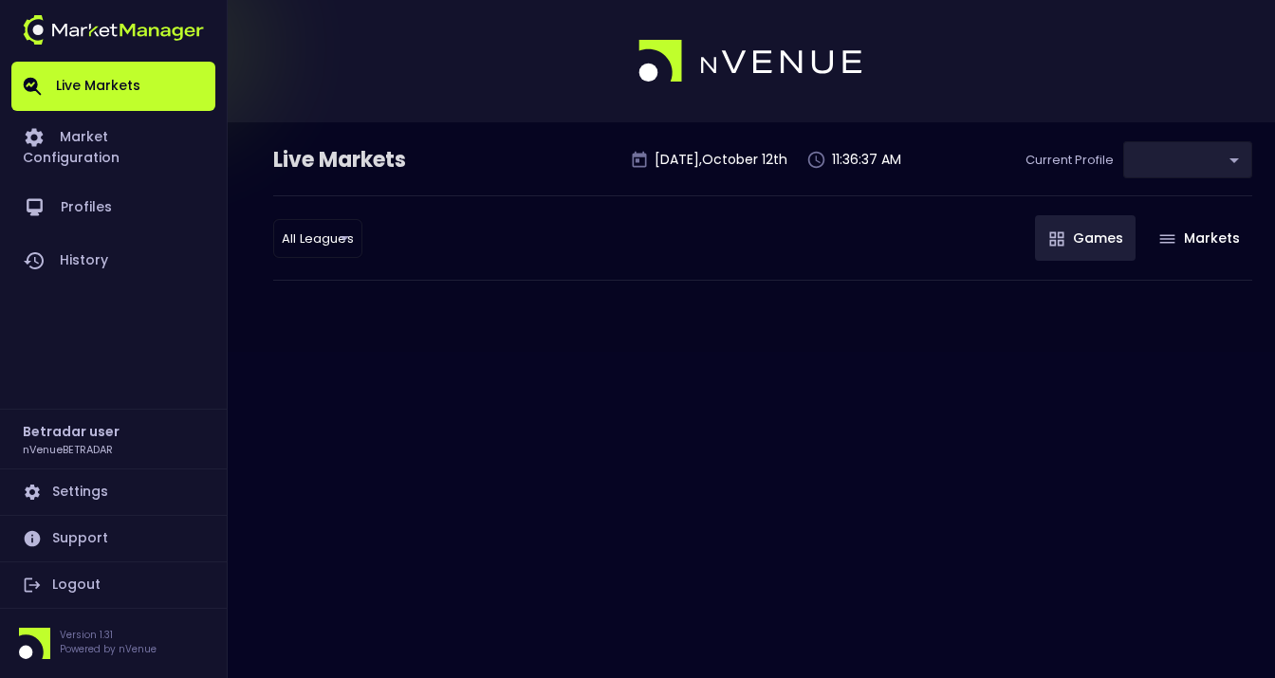
type input "2aa9daef-f03c-4b05-aaf3-b77c512ca207"
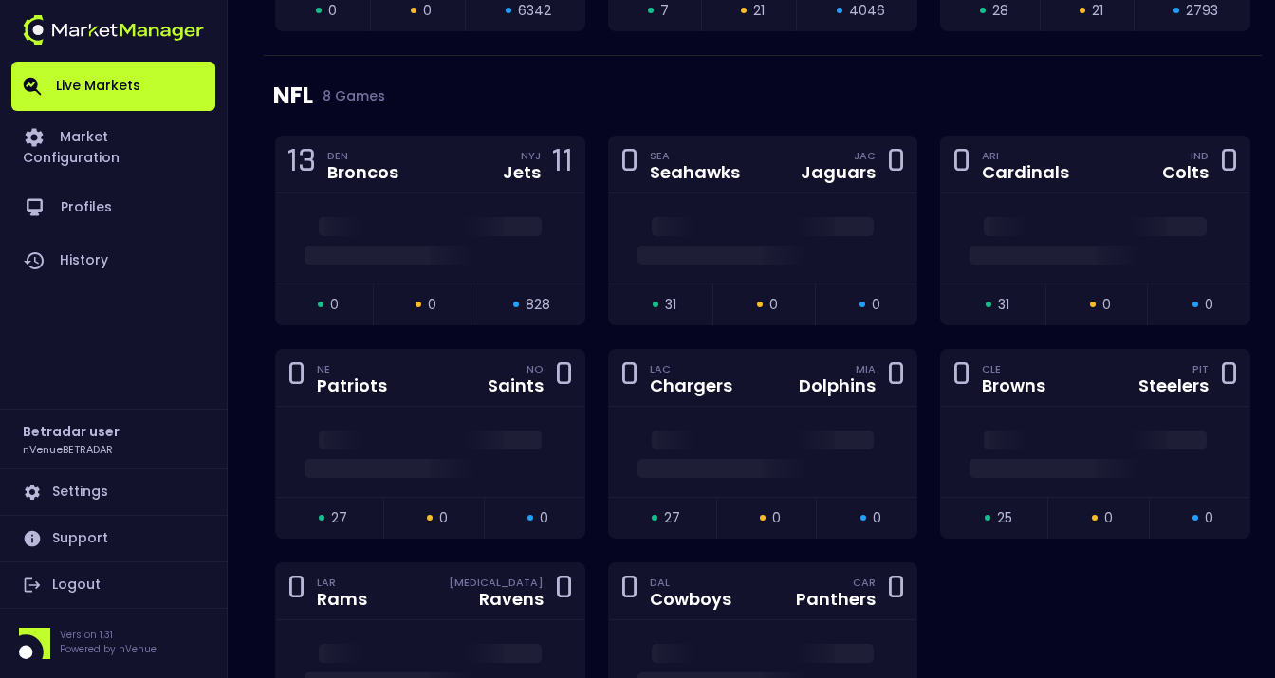
scroll to position [2027, 0]
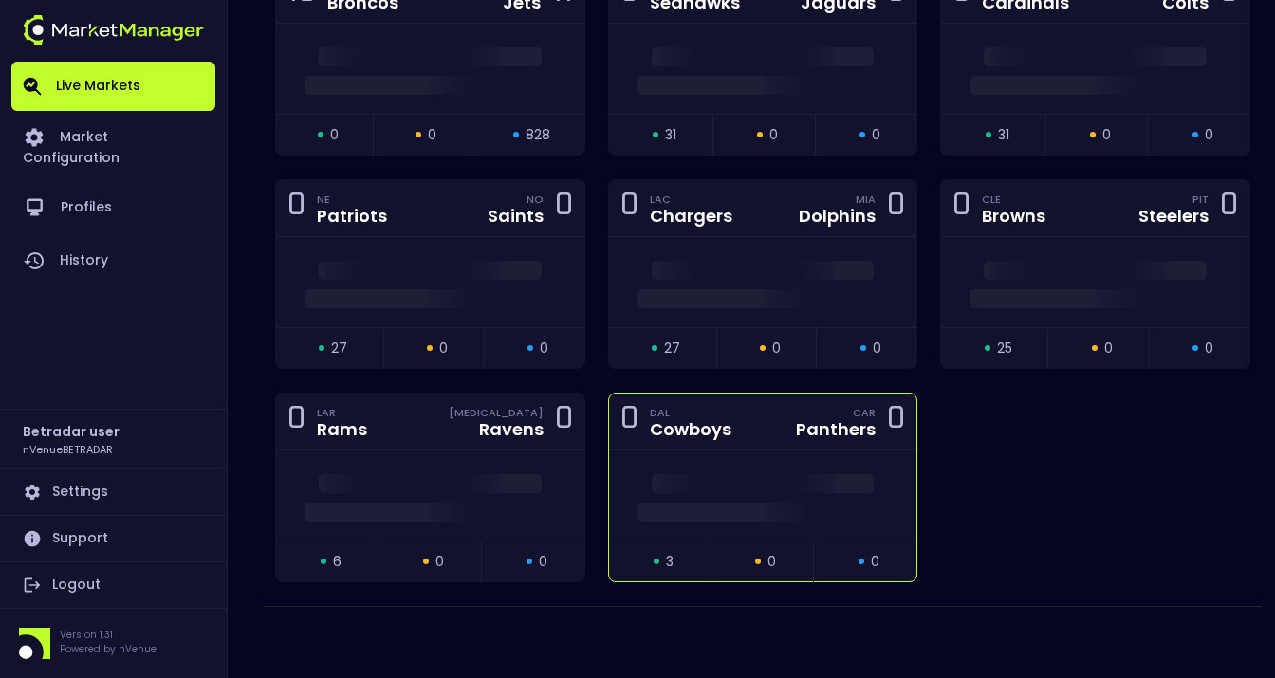
click at [676, 453] on div at bounding box center [763, 496] width 308 height 90
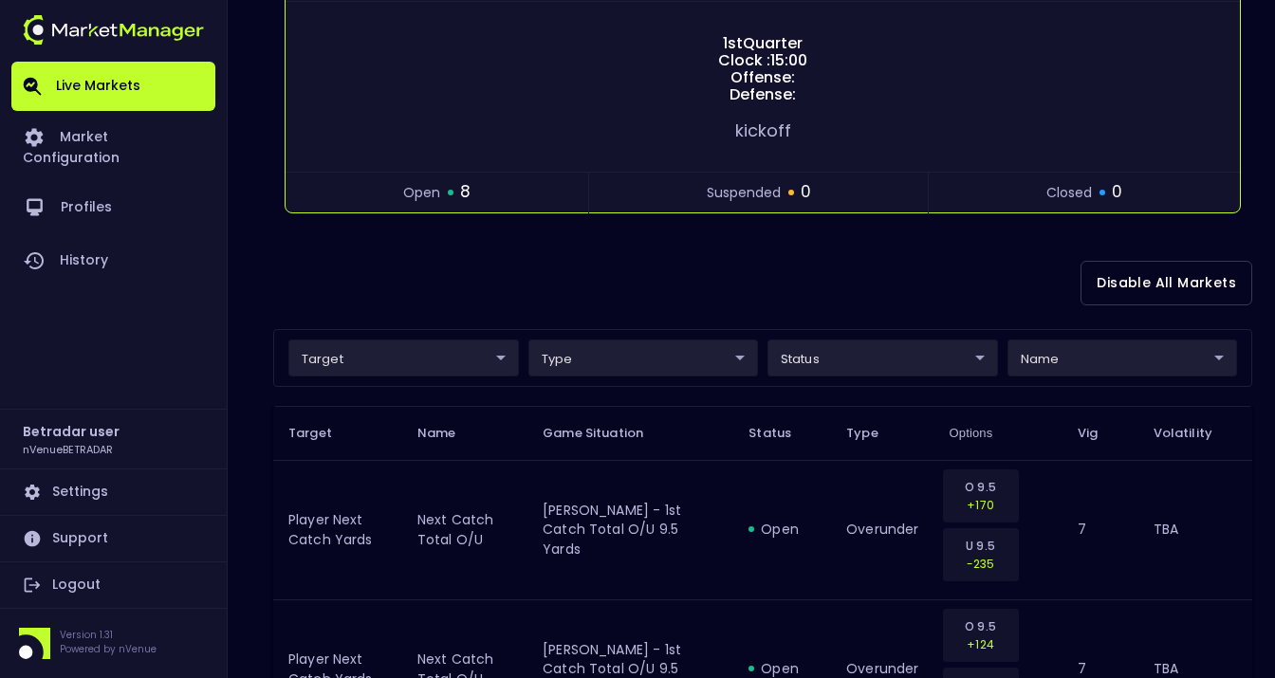
scroll to position [0, 0]
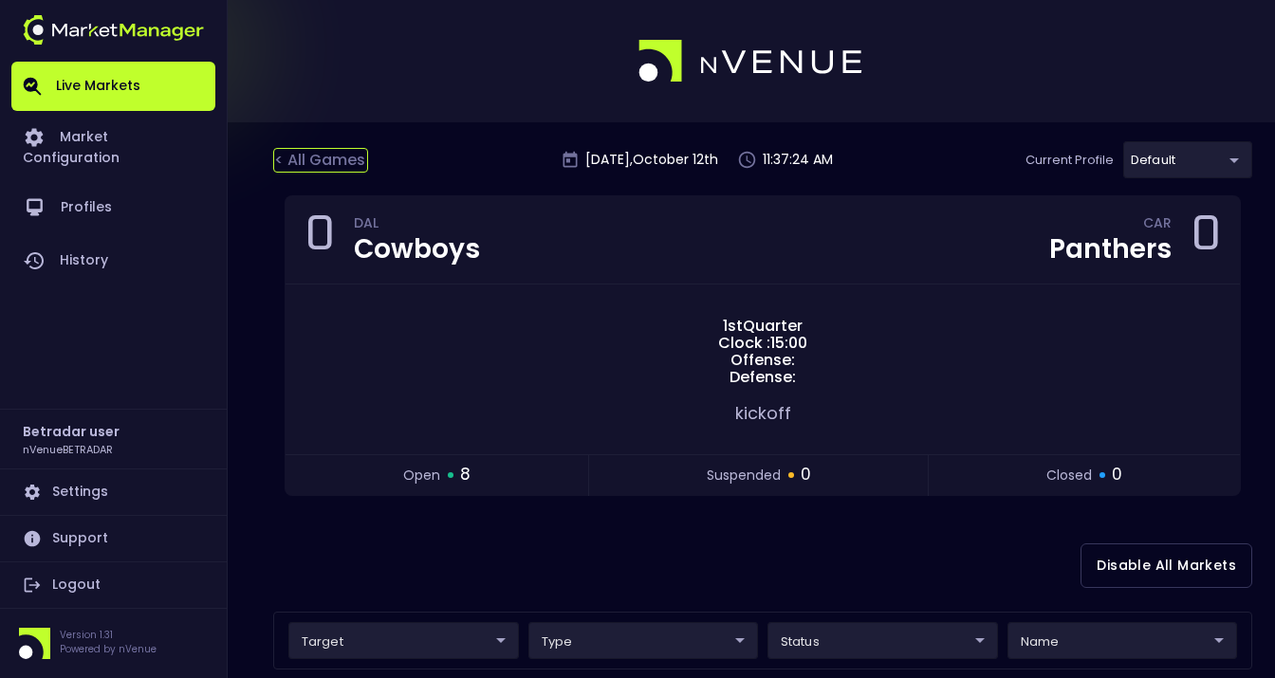
click at [335, 159] on div "< All Games" at bounding box center [320, 160] width 95 height 25
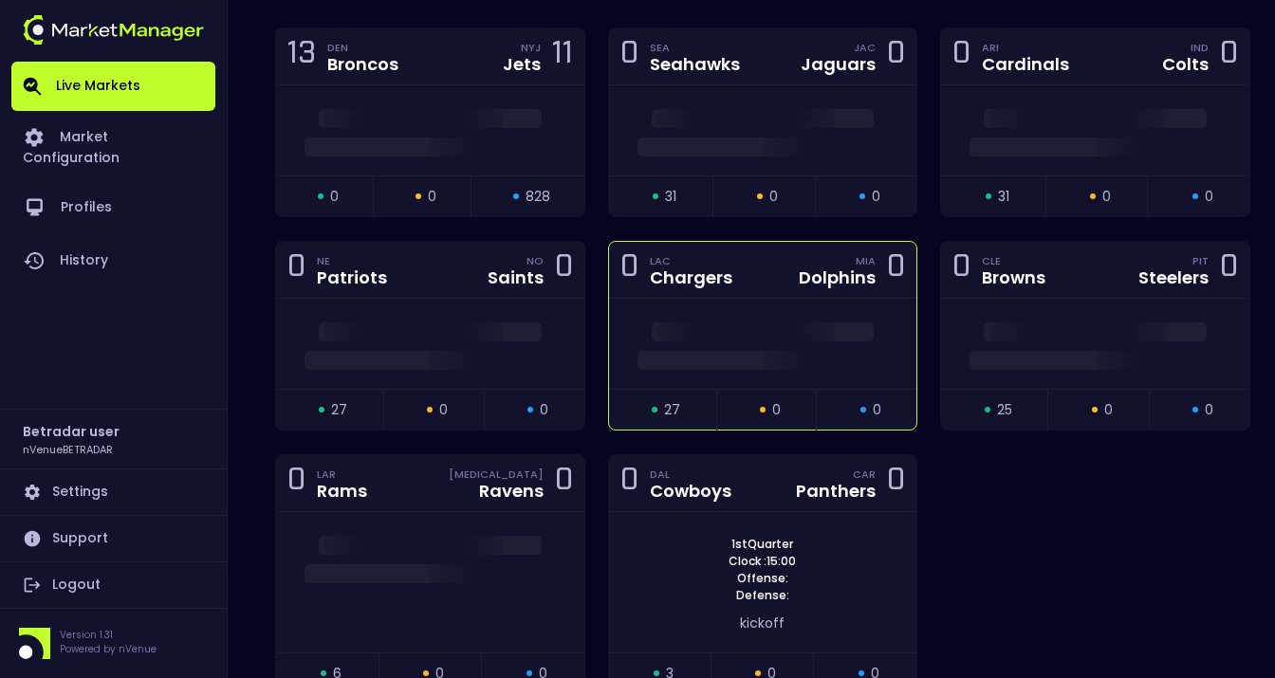
scroll to position [1958, 0]
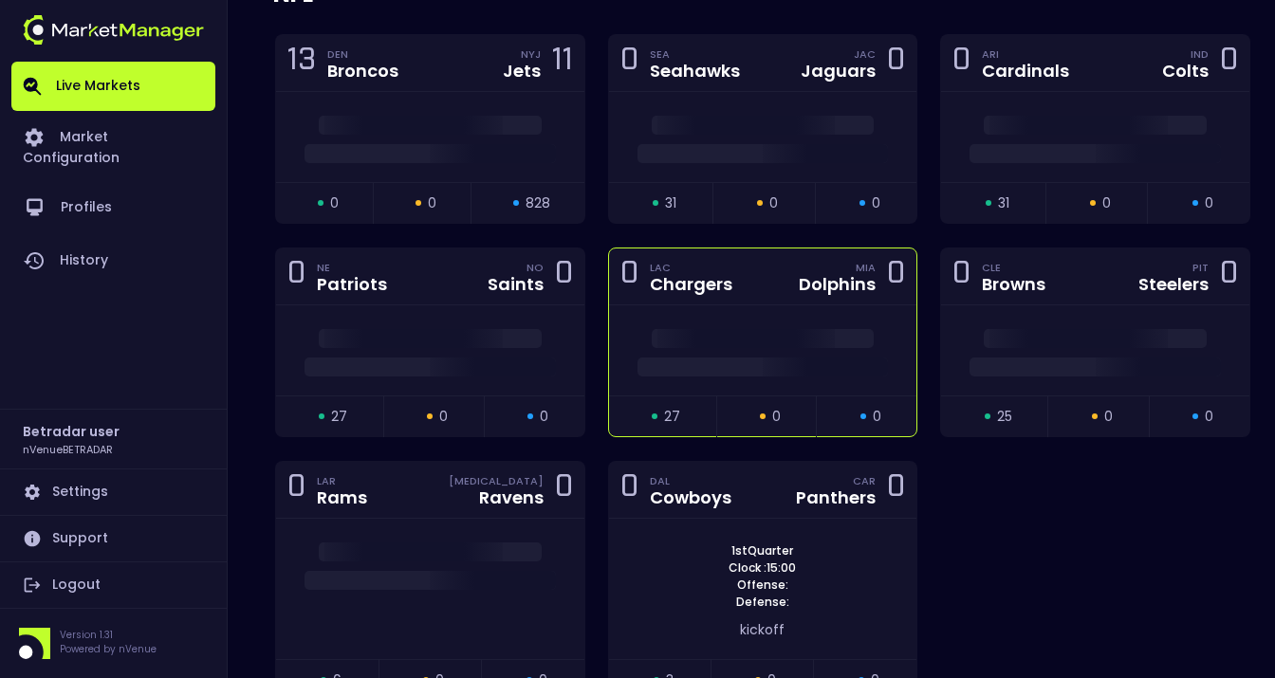
click at [704, 356] on div at bounding box center [763, 362] width 308 height 28
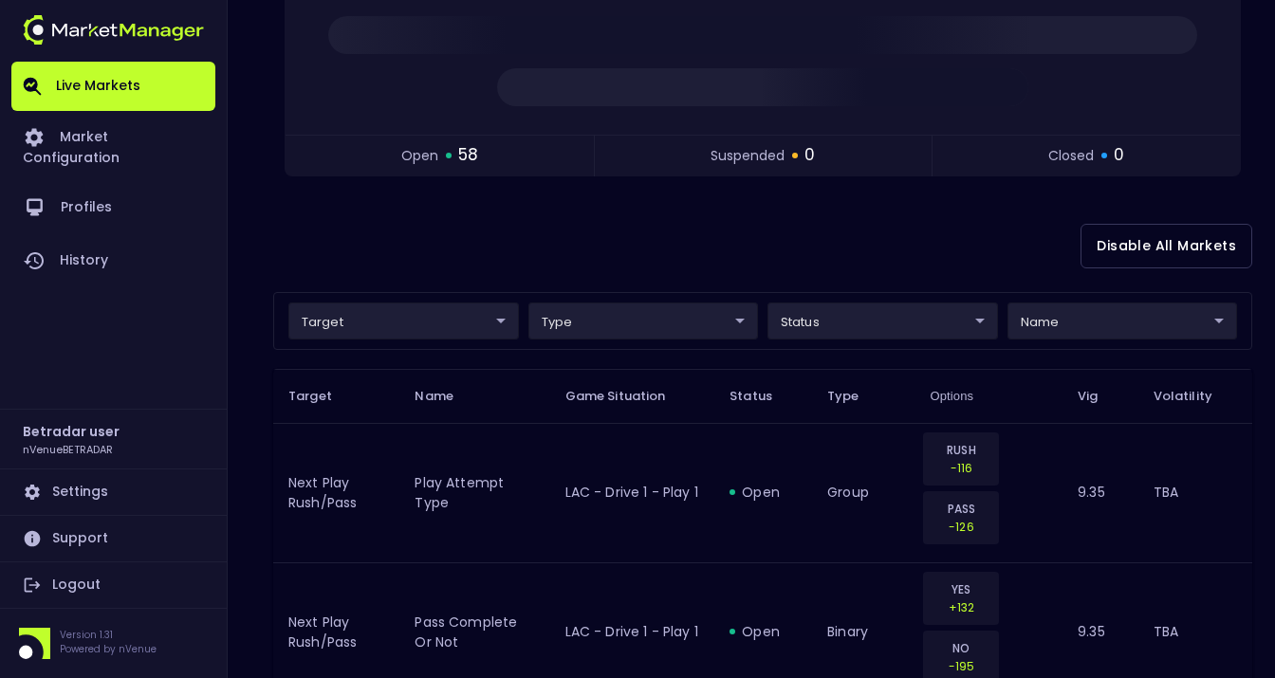
scroll to position [0, 0]
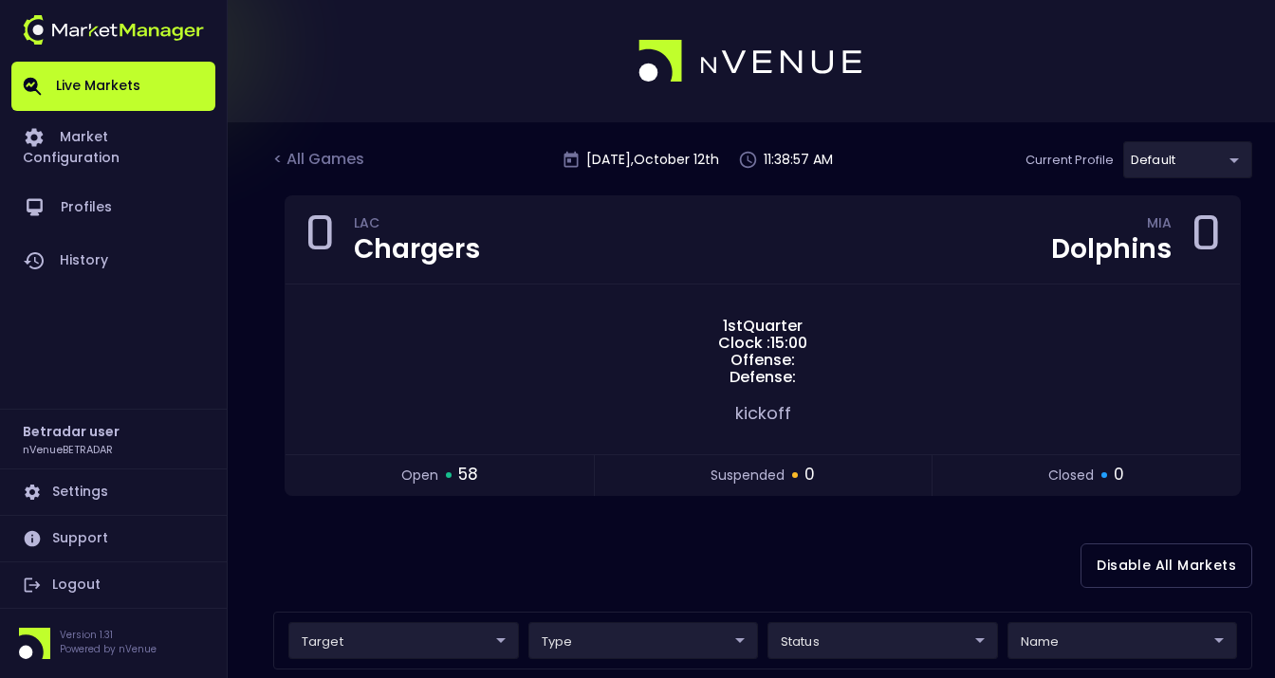
click at [345, 158] on div "< All Games" at bounding box center [320, 160] width 95 height 25
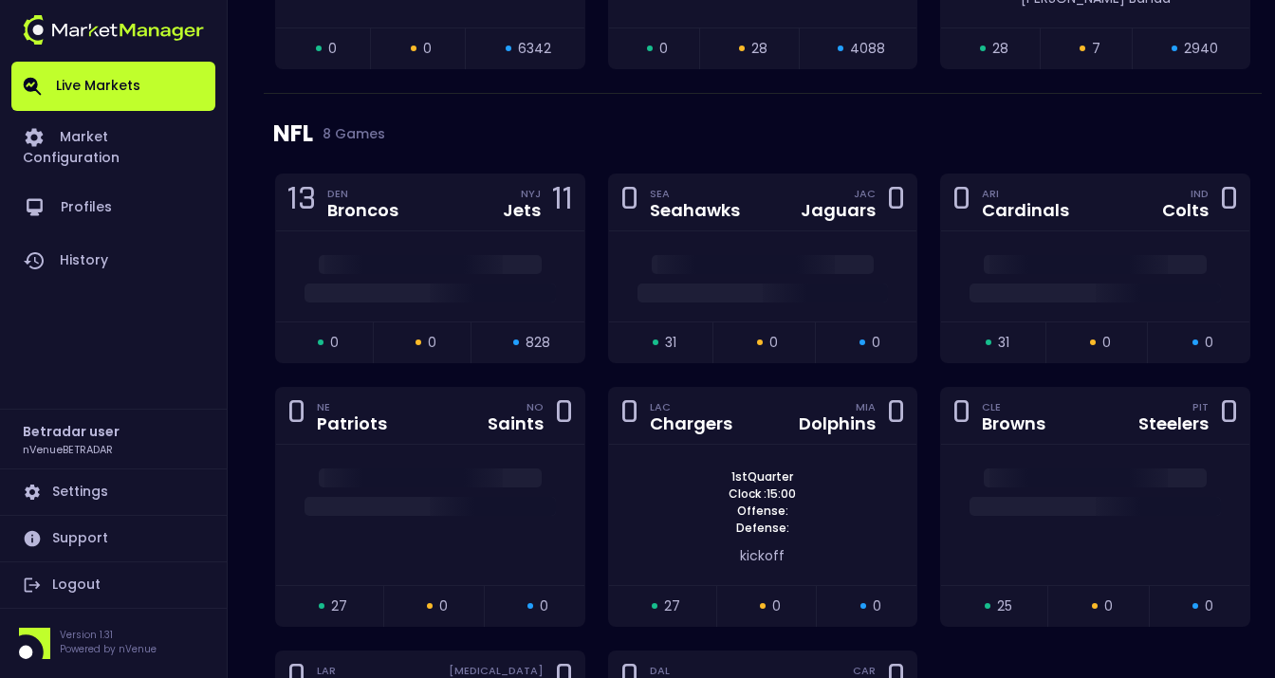
scroll to position [1849, 0]
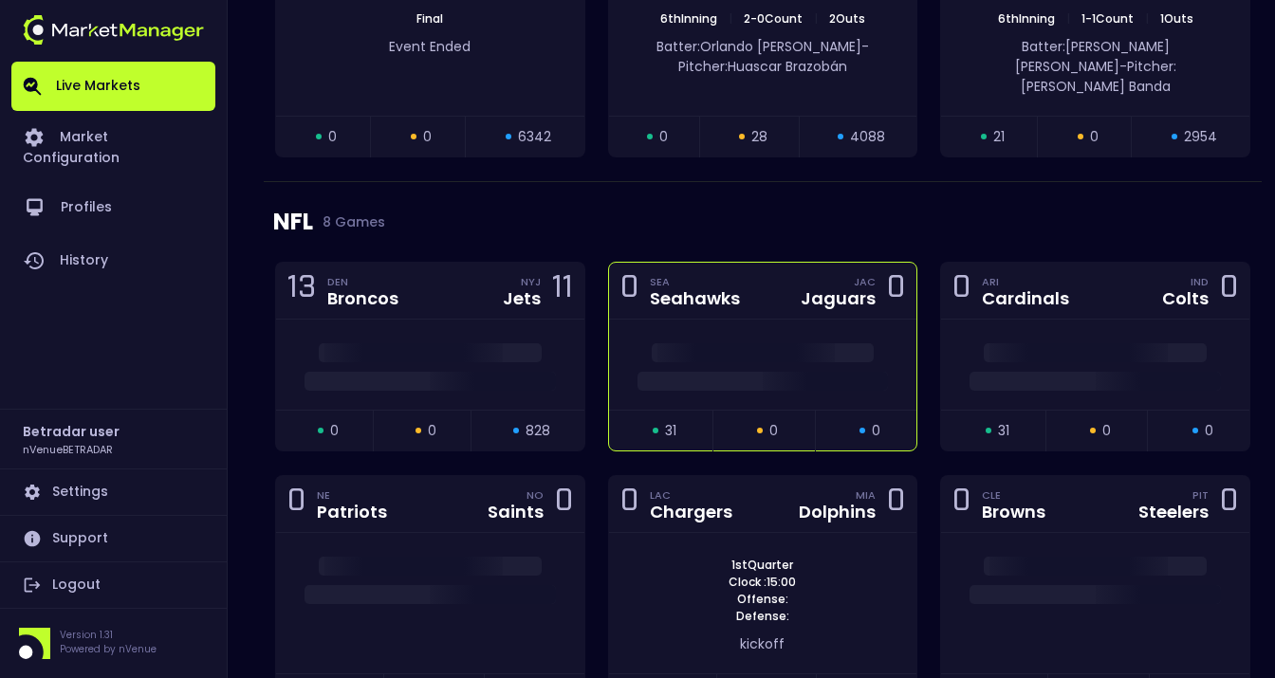
click at [751, 343] on span at bounding box center [763, 352] width 223 height 19
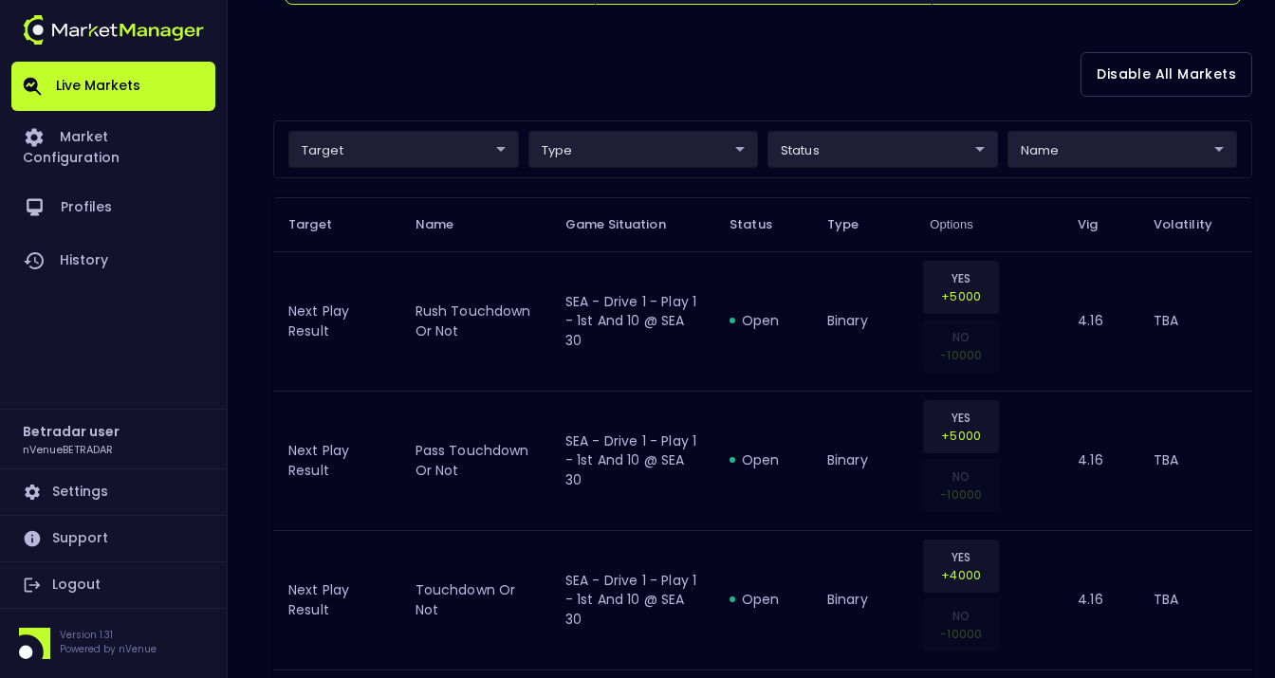
scroll to position [0, 0]
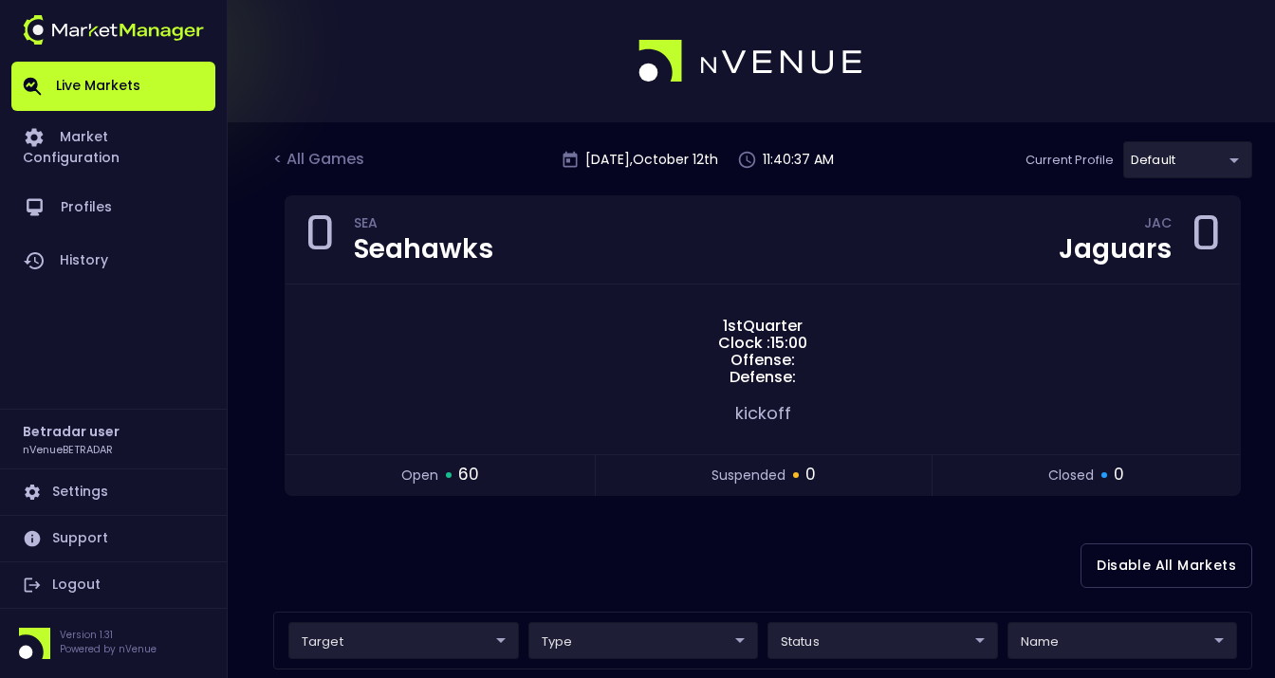
click at [351, 161] on div "< All Games" at bounding box center [320, 160] width 95 height 25
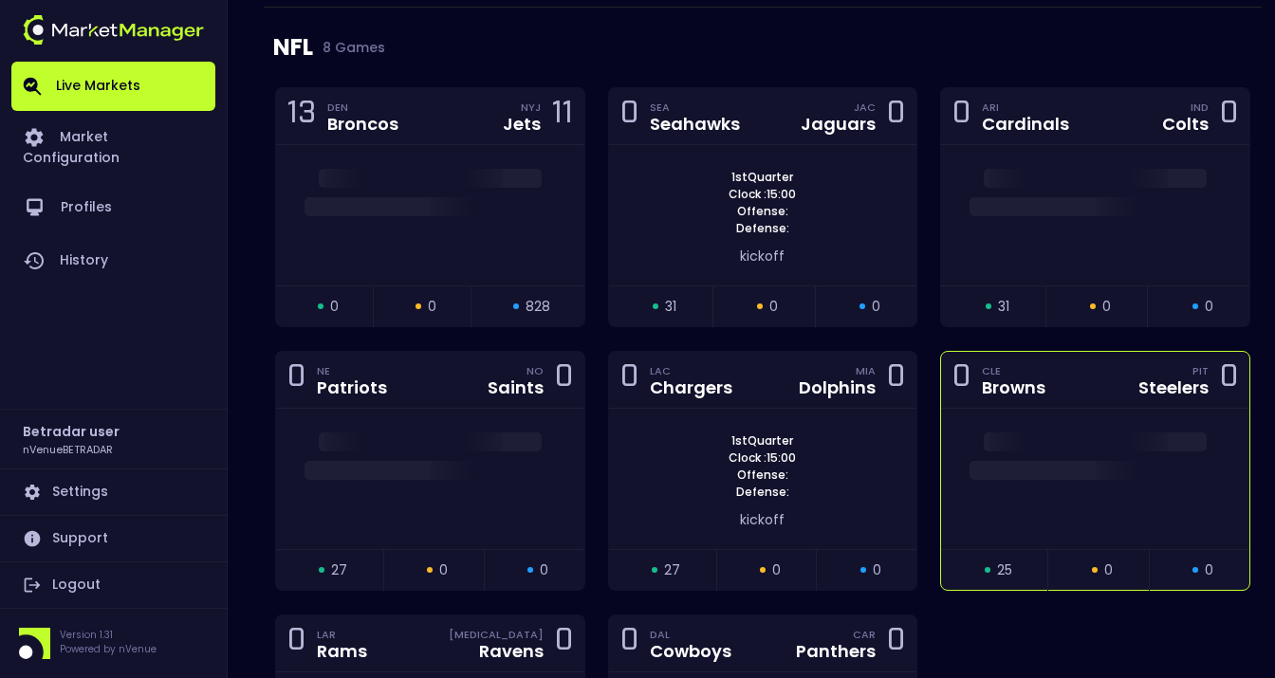
click at [1065, 409] on div at bounding box center [1095, 479] width 308 height 140
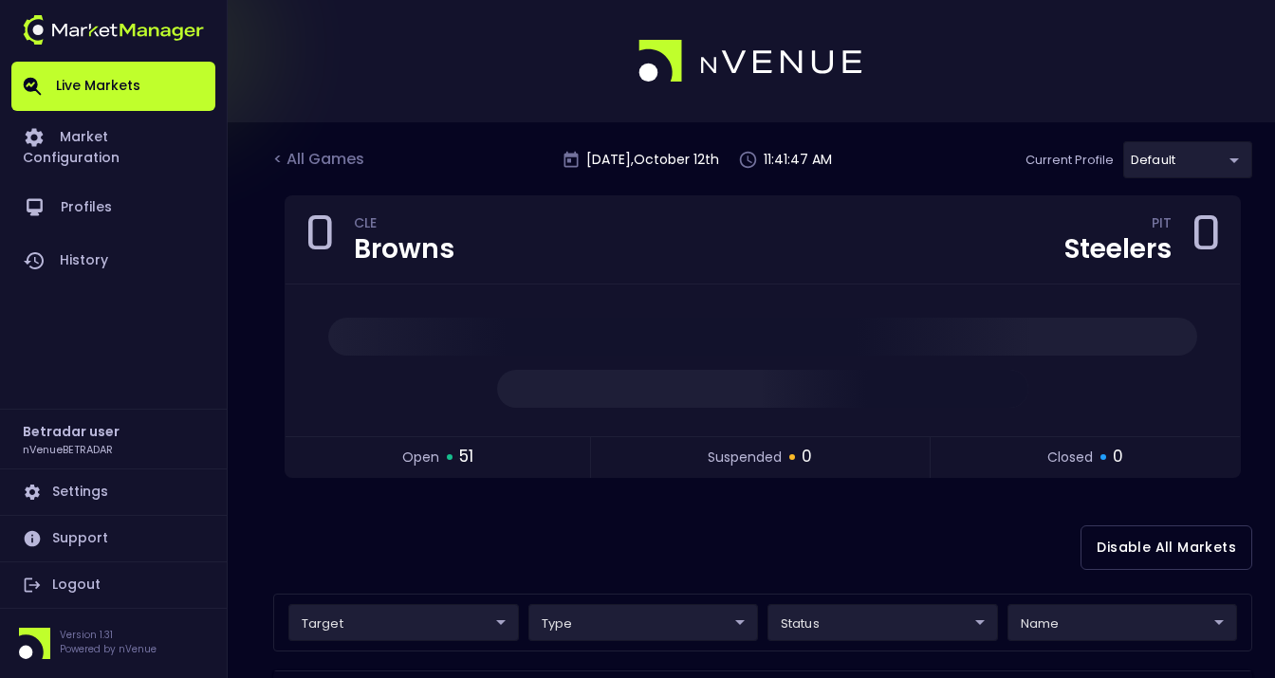
click at [363, 163] on div "< All Games" at bounding box center [320, 160] width 95 height 25
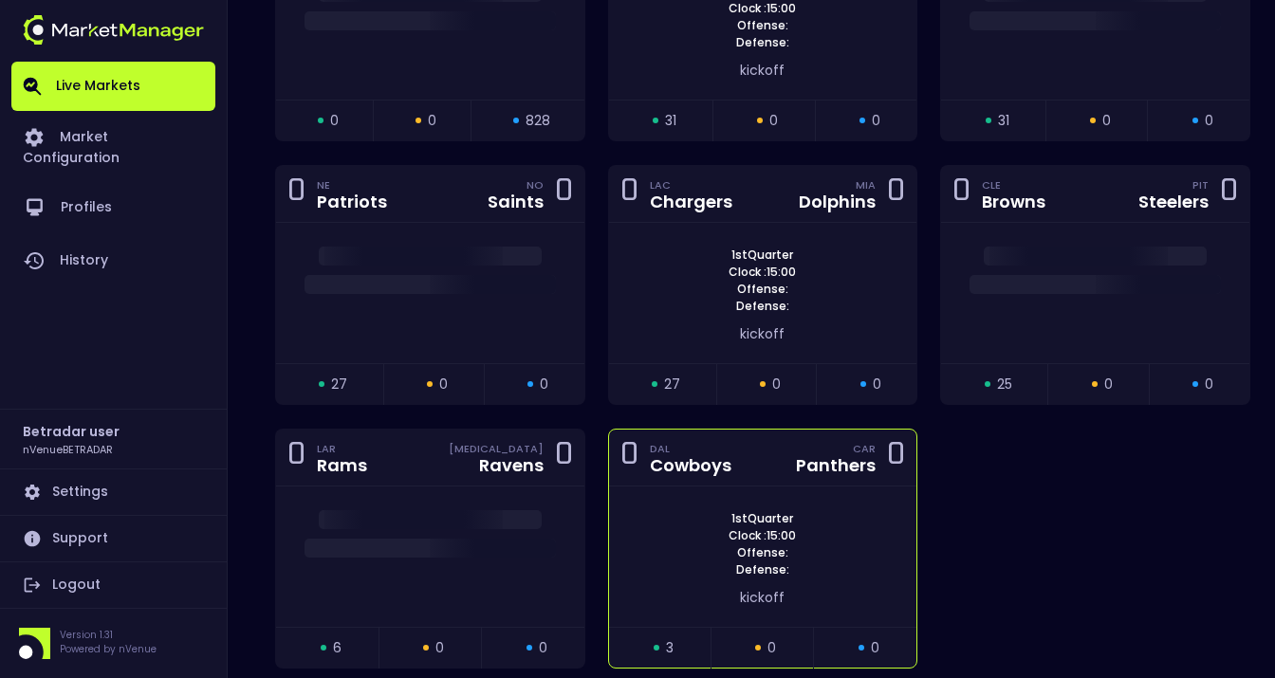
scroll to position [2198, 0]
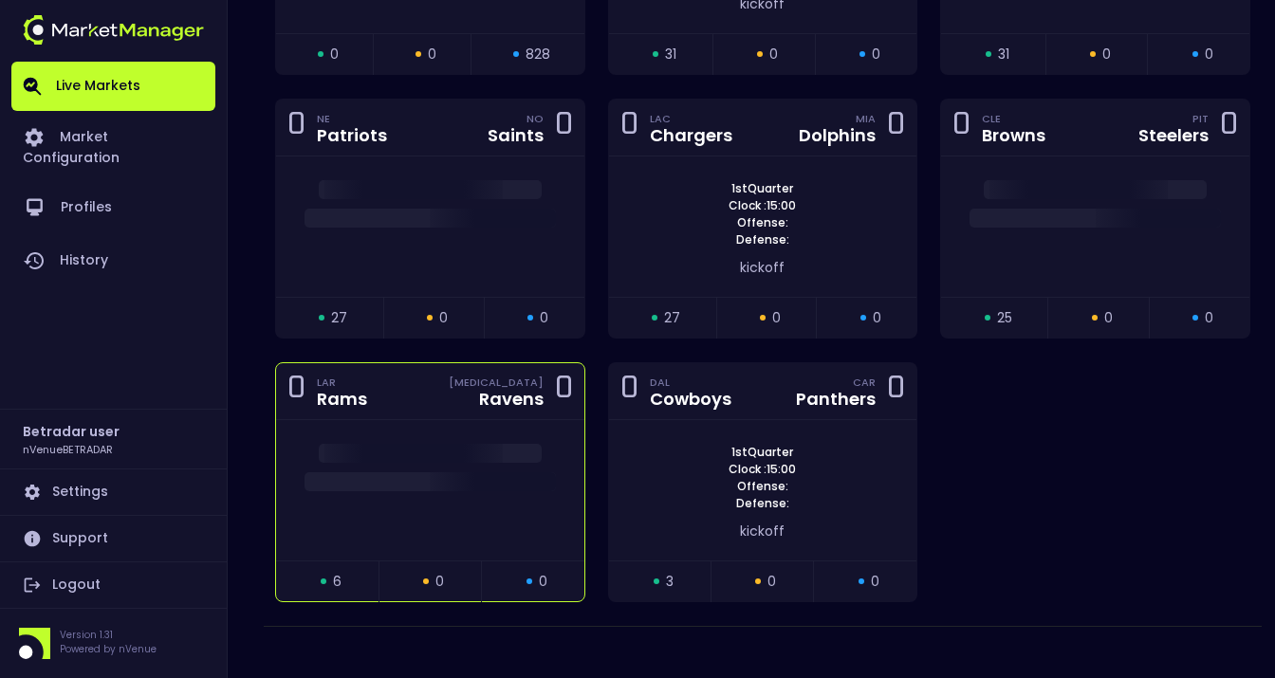
click at [497, 391] on div "Ravens" at bounding box center [511, 399] width 65 height 17
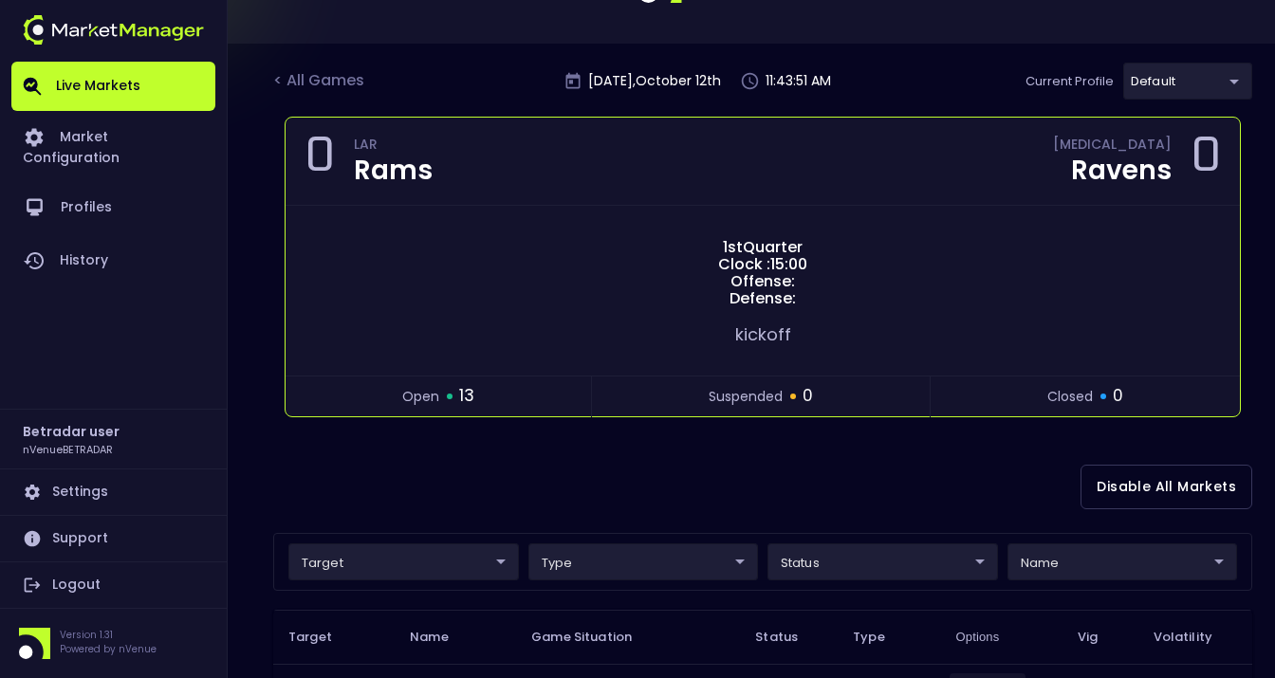
scroll to position [0, 0]
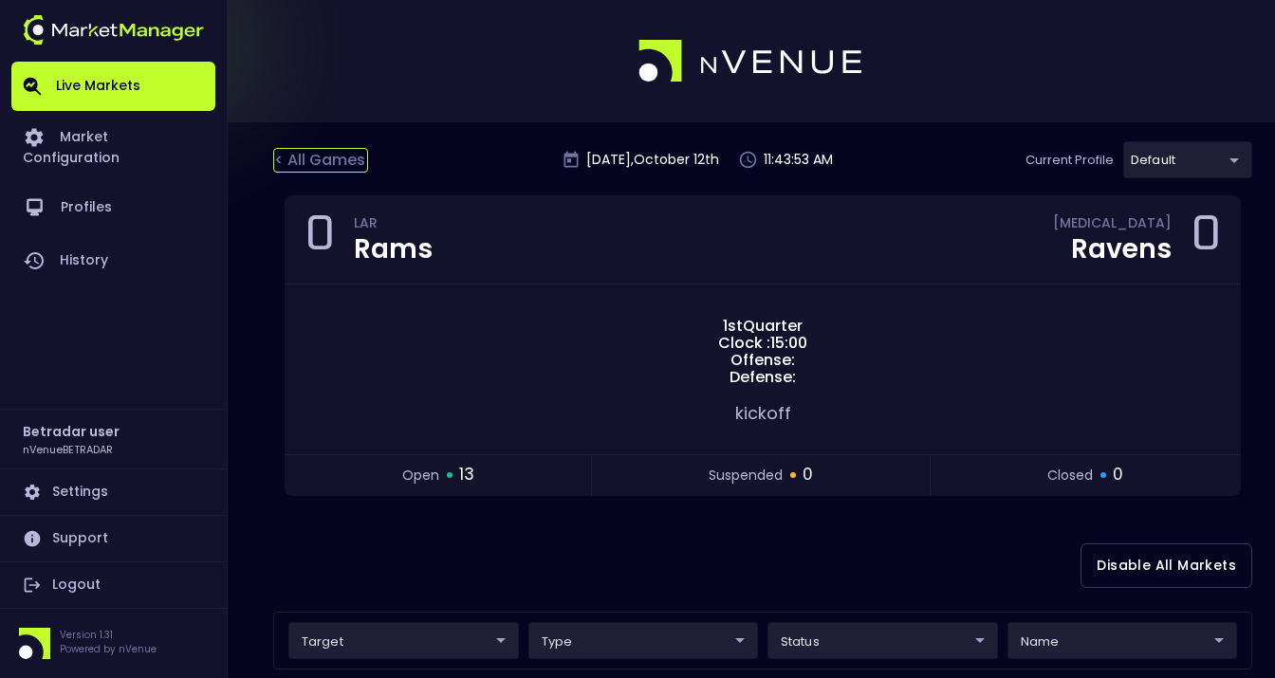
click at [321, 162] on div "< All Games" at bounding box center [320, 160] width 95 height 25
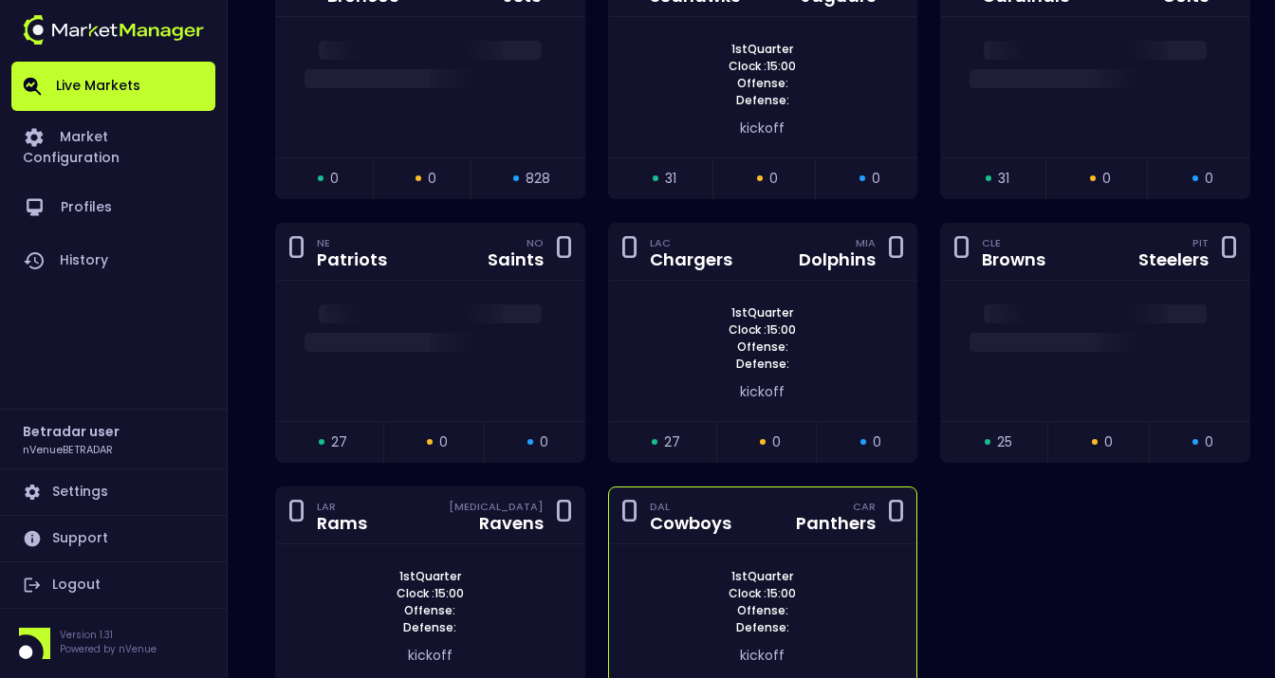
scroll to position [2050, 0]
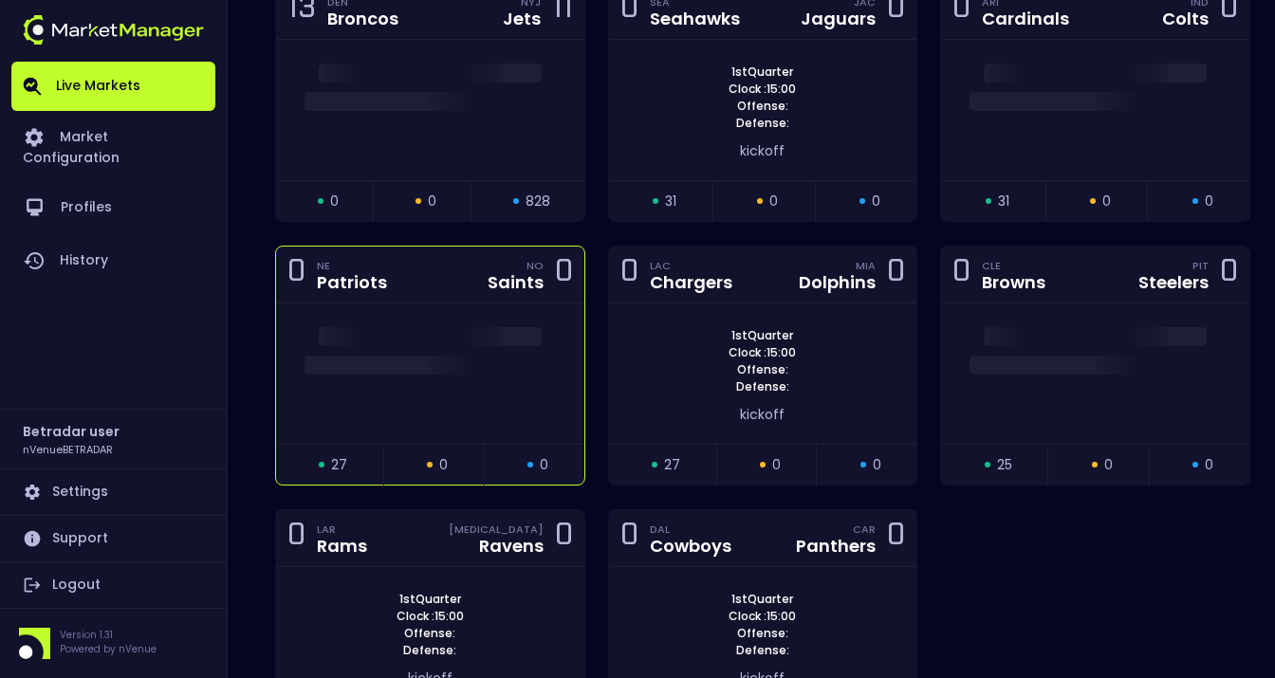
click at [491, 365] on div at bounding box center [430, 374] width 308 height 140
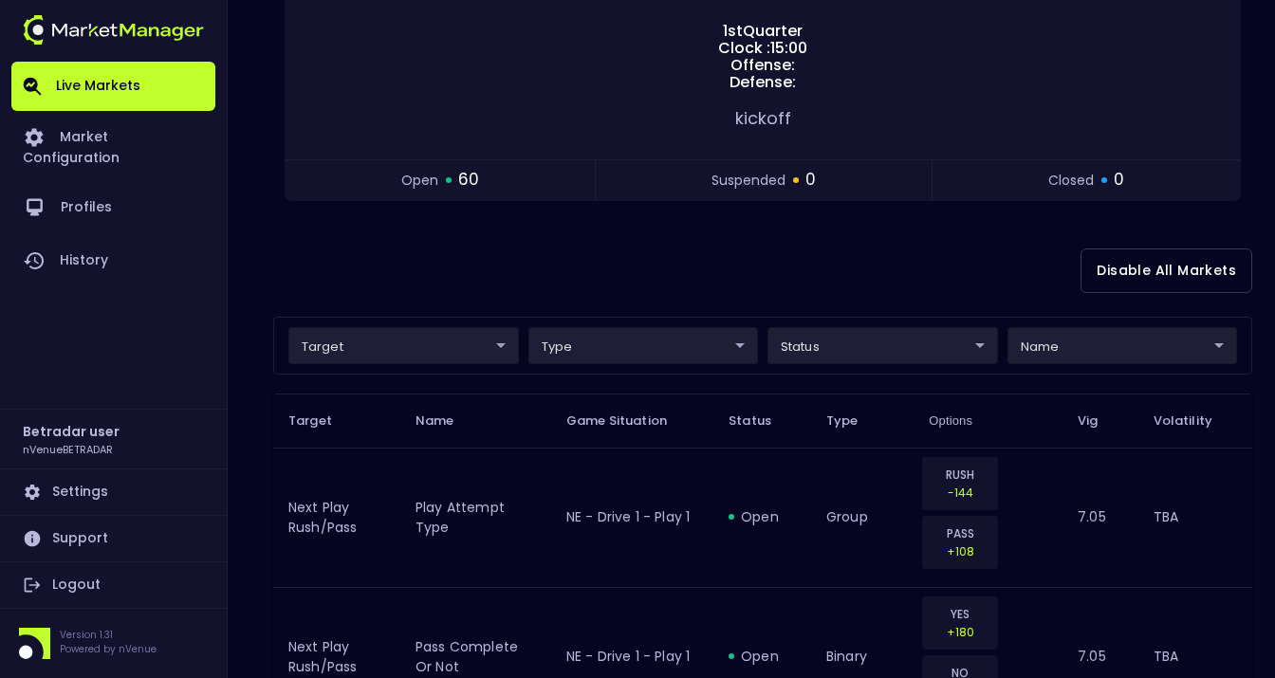
scroll to position [0, 0]
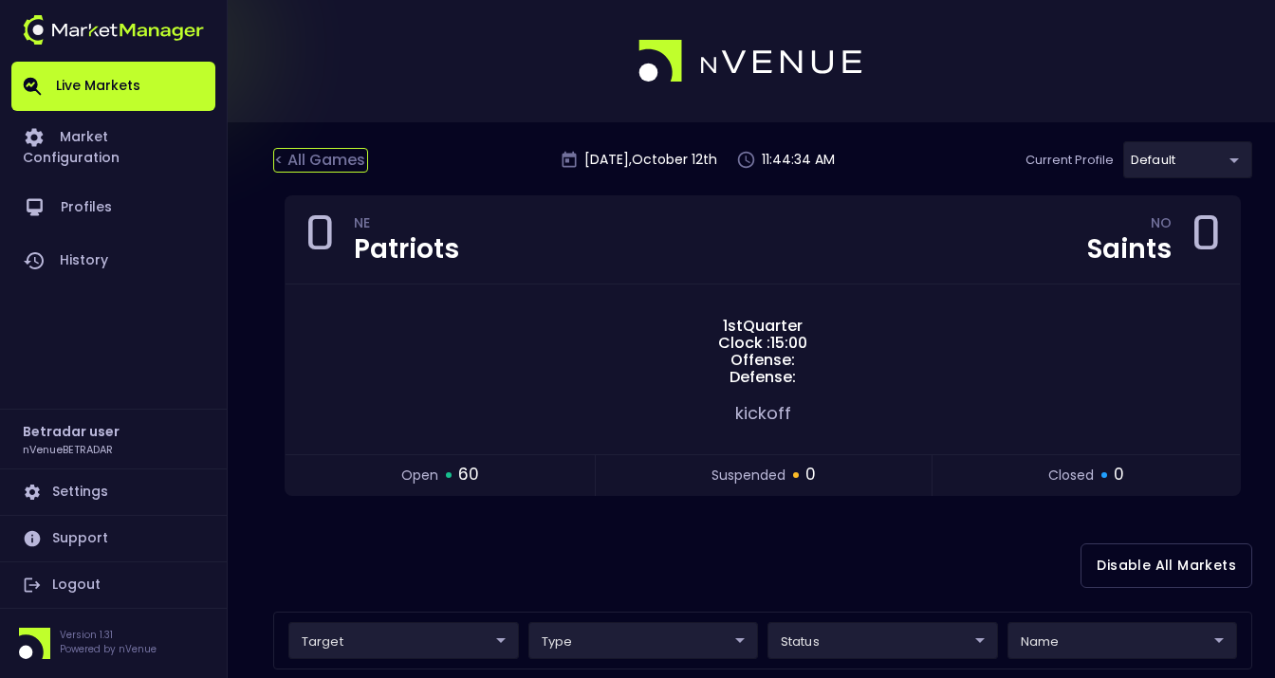
click at [333, 166] on div "< All Games" at bounding box center [320, 160] width 95 height 25
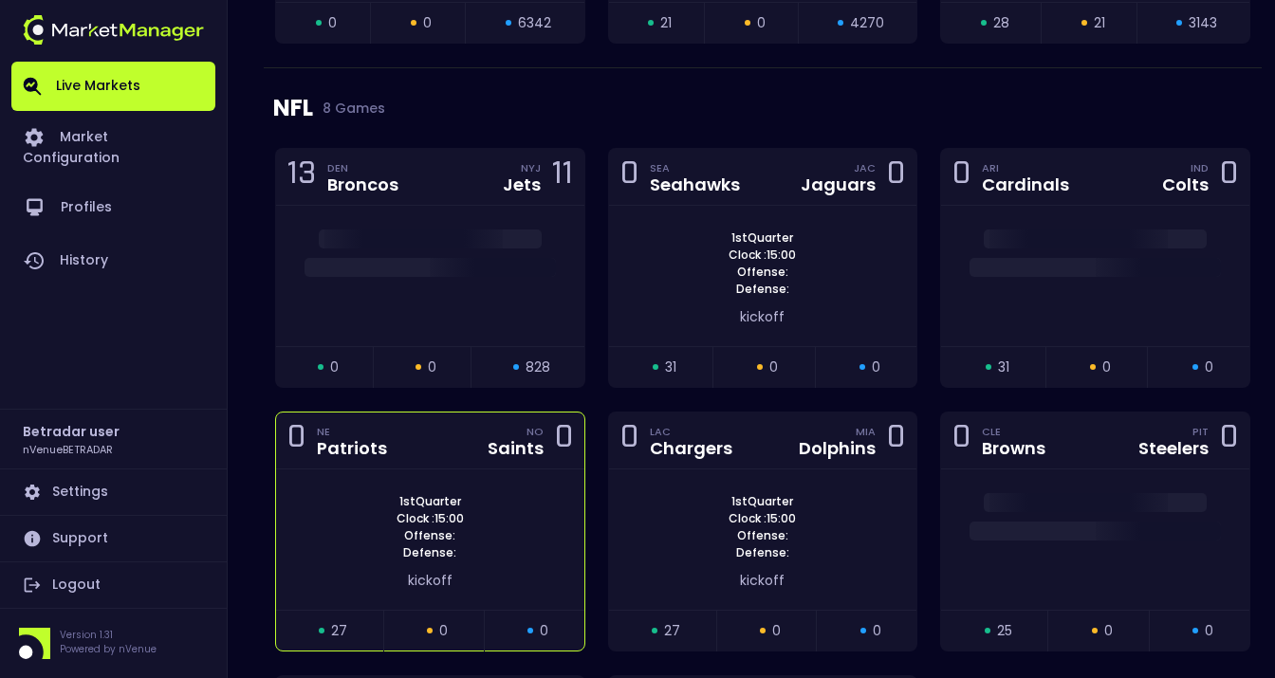
scroll to position [1883, 0]
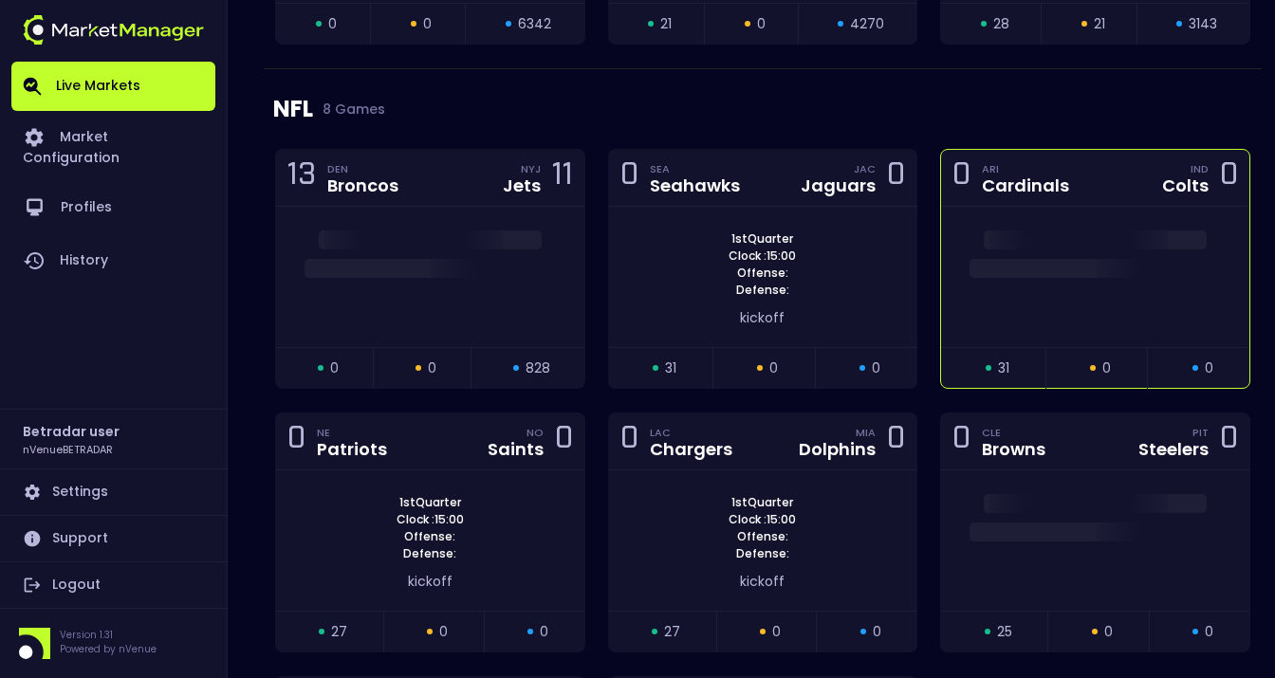
click at [1178, 260] on div at bounding box center [1095, 277] width 308 height 140
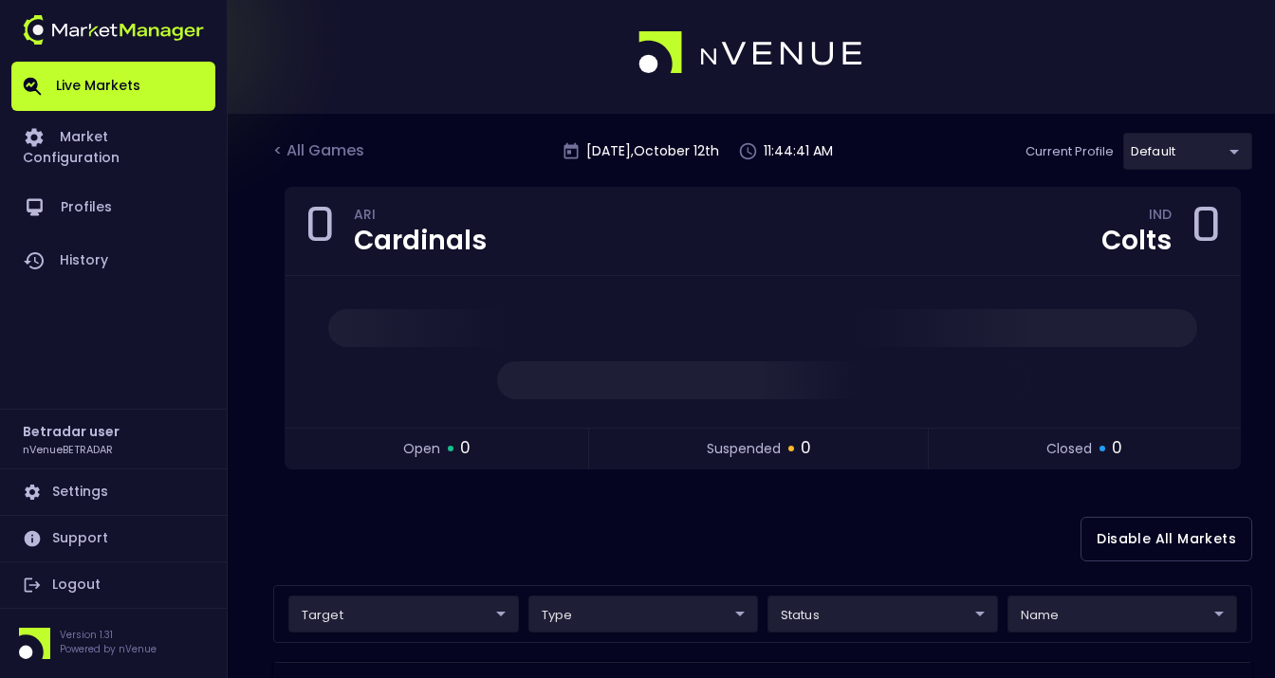
scroll to position [0, 0]
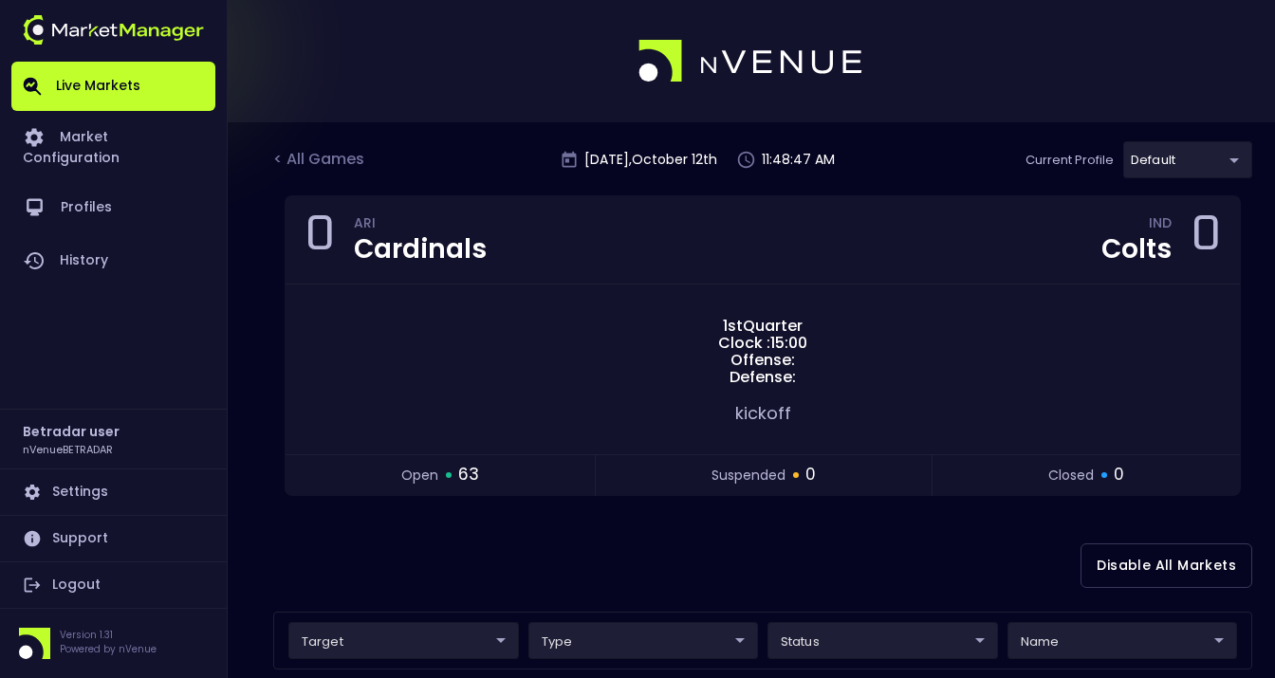
click at [345, 158] on div "< All Games" at bounding box center [320, 160] width 95 height 25
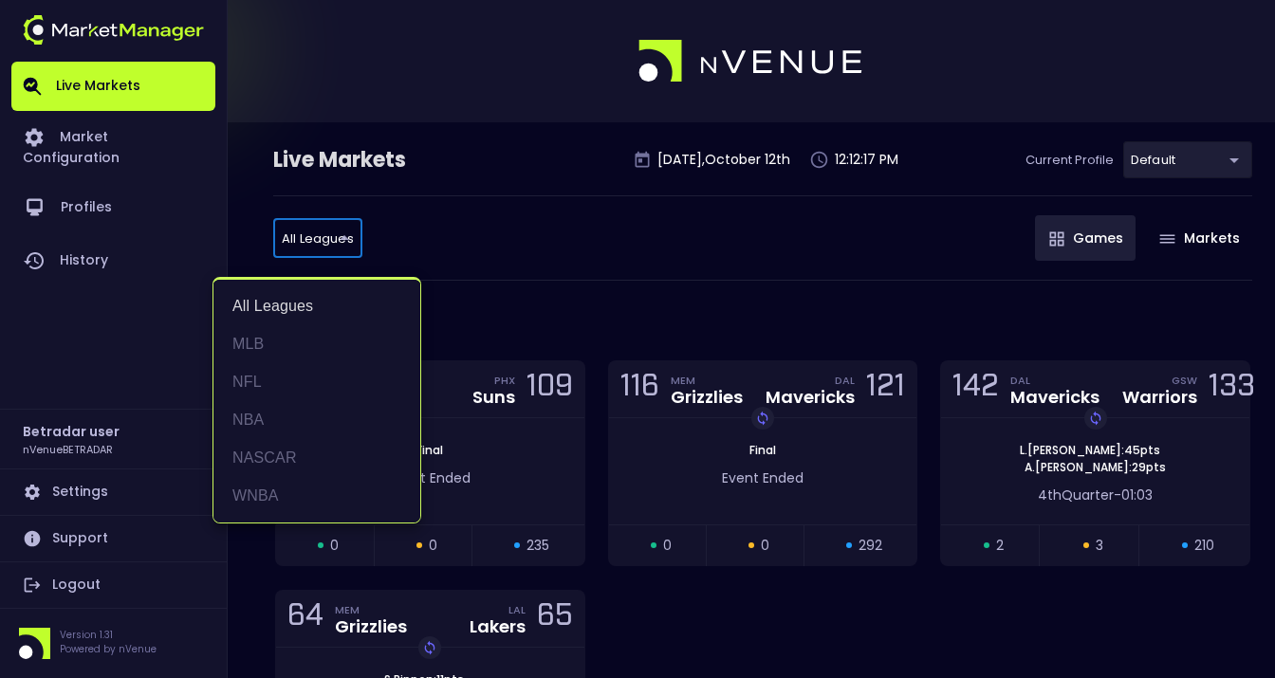
click at [270, 382] on li "NFL" at bounding box center [316, 382] width 207 height 38
type input "NFL"
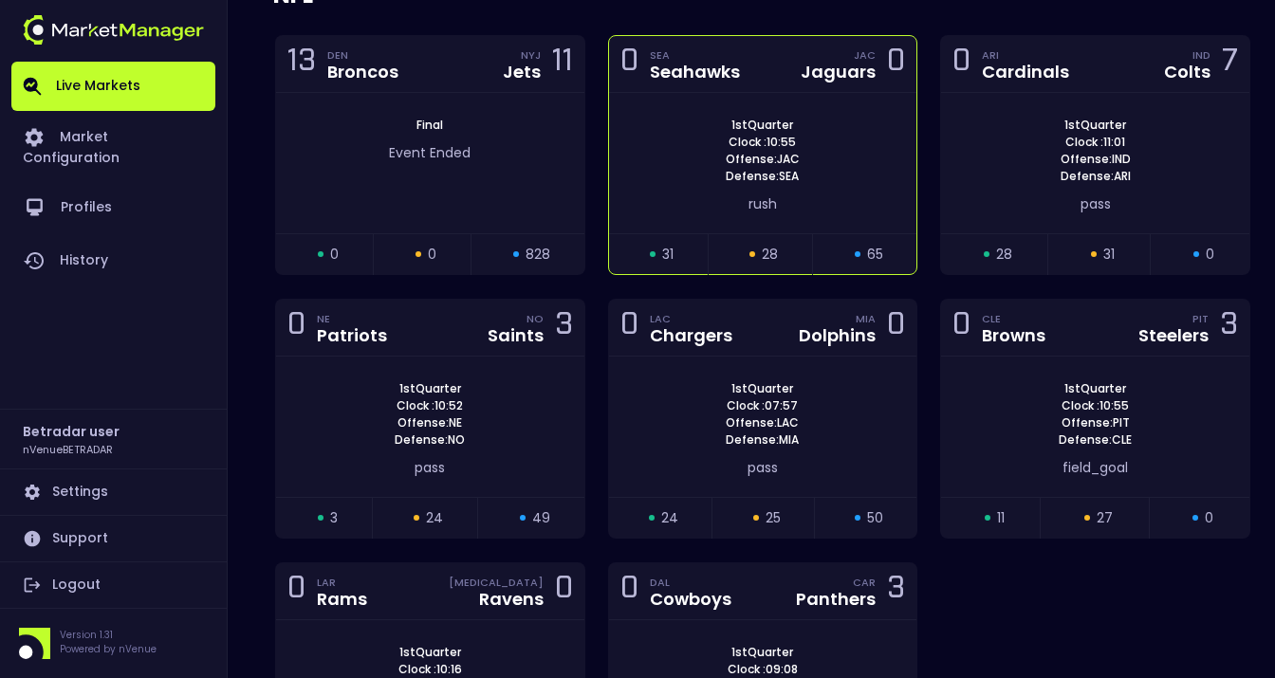
scroll to position [334, 0]
